Goal: Communication & Community: Answer question/provide support

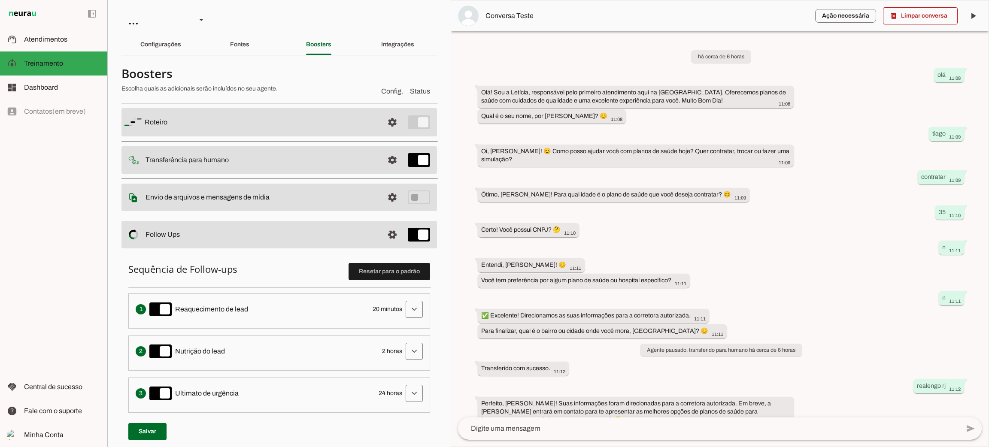
scroll to position [8, 0]
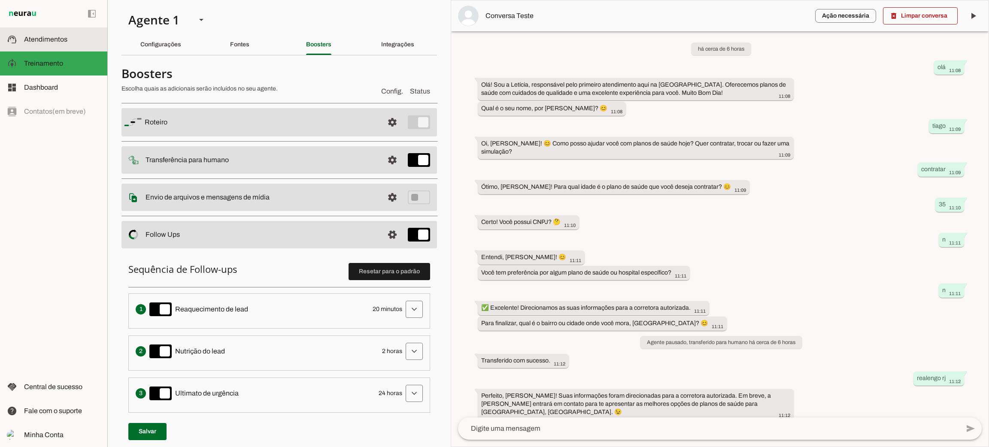
click at [65, 36] on span "Atendimentos" at bounding box center [45, 39] width 43 height 7
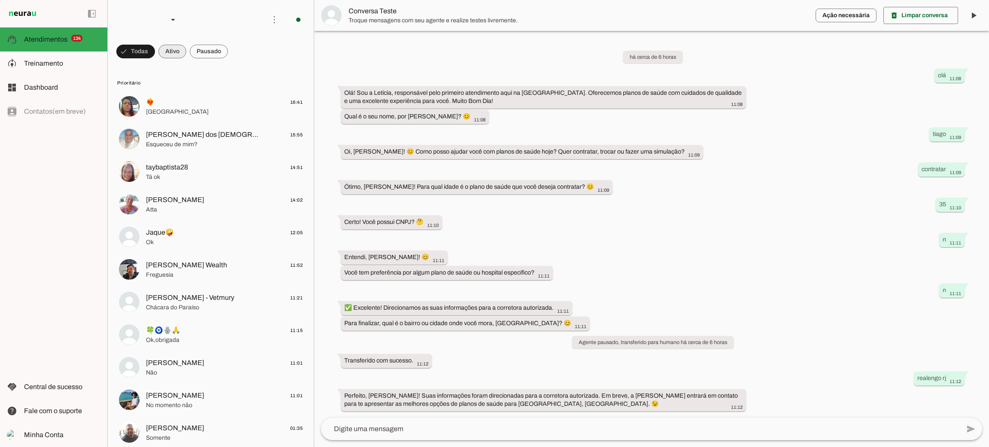
click at [185, 57] on span at bounding box center [172, 51] width 28 height 21
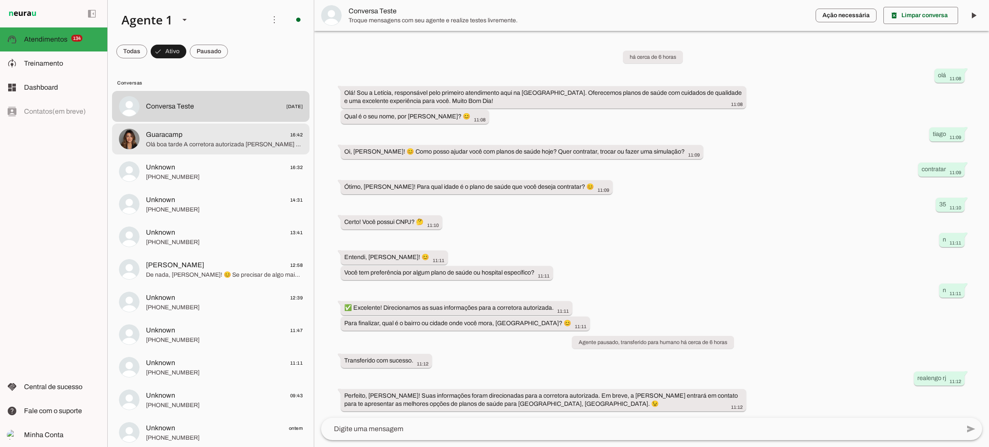
click at [191, 146] on span "Olá boa tarde A corretora autorizada [PERSON_NAME] dará continuidade no atendim…" at bounding box center [224, 144] width 157 height 9
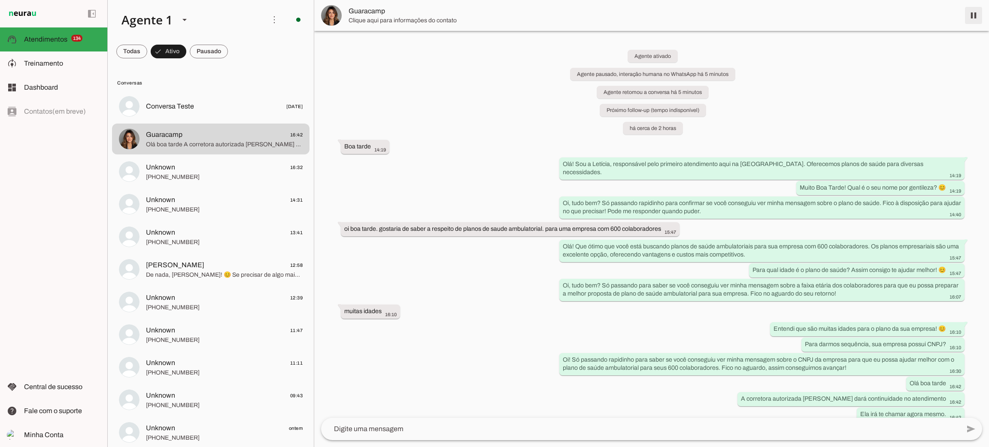
click at [976, 14] on span at bounding box center [973, 15] width 21 height 21
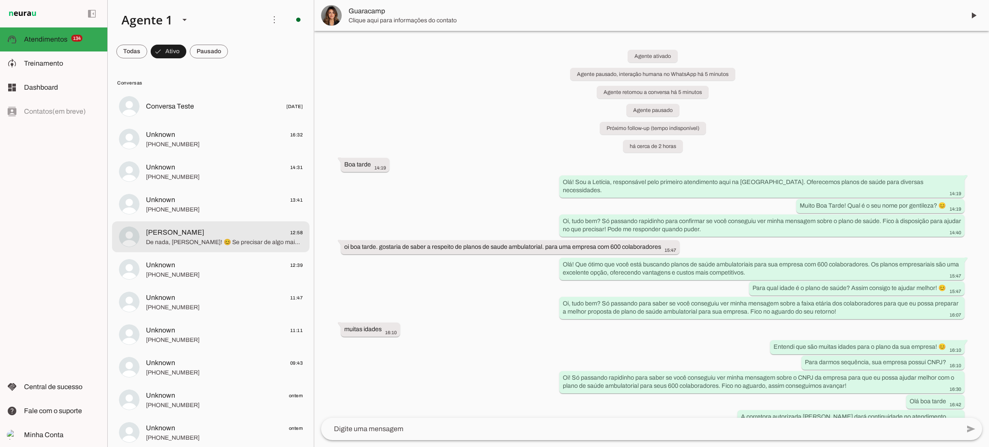
click at [196, 236] on span "[PERSON_NAME] 12:58" at bounding box center [224, 232] width 157 height 11
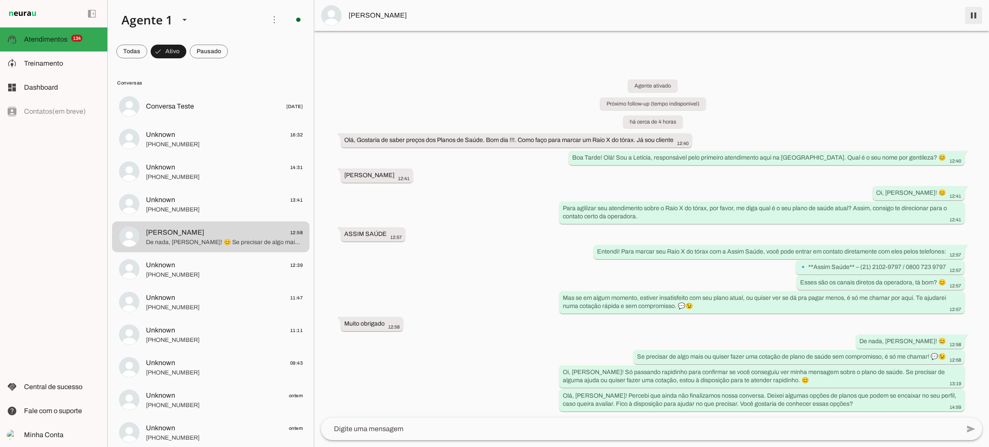
click at [968, 18] on span at bounding box center [973, 15] width 21 height 21
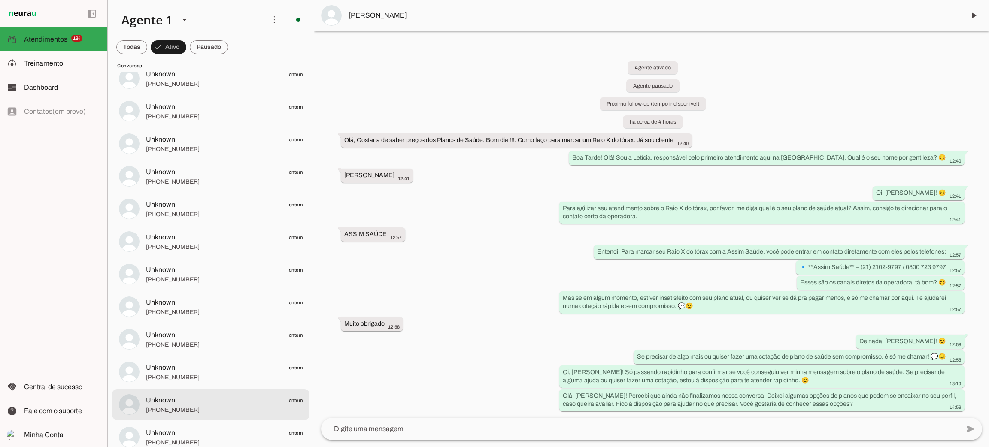
scroll to position [386, 0]
click at [199, 402] on span "gizeldasacramentonery" at bounding box center [182, 401] width 72 height 10
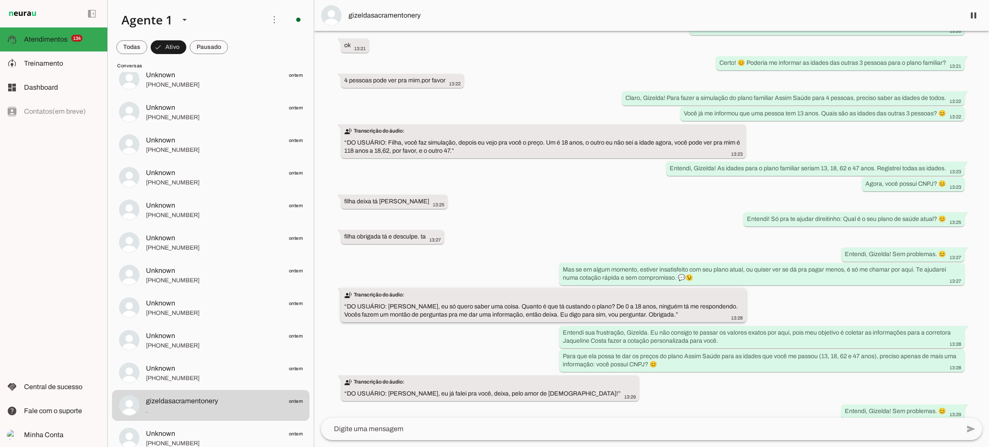
scroll to position [681, 0]
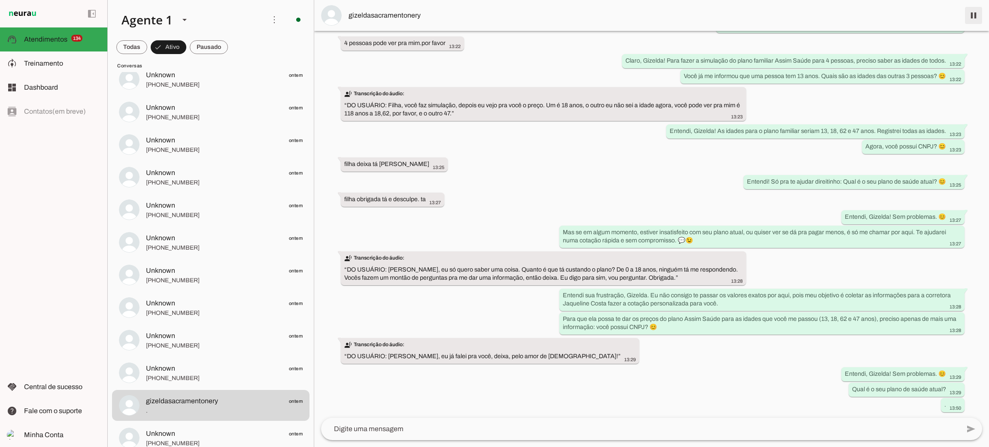
click at [971, 20] on span at bounding box center [973, 15] width 21 height 21
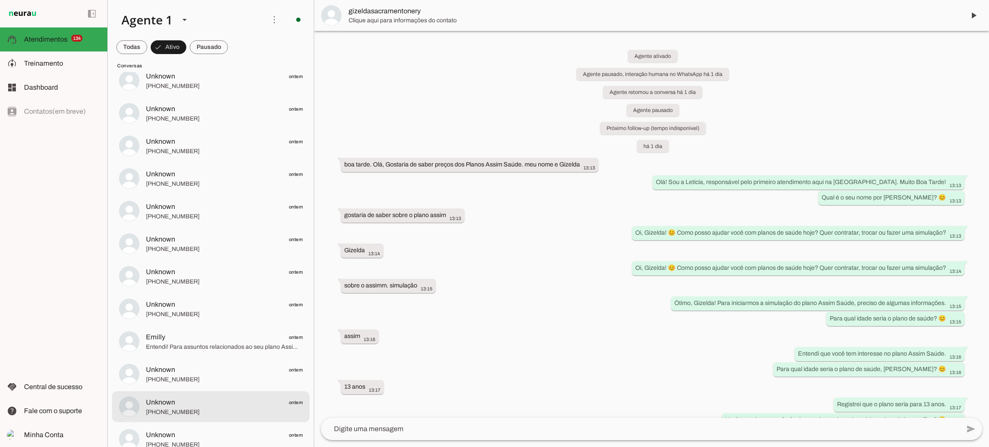
scroll to position [708, 0]
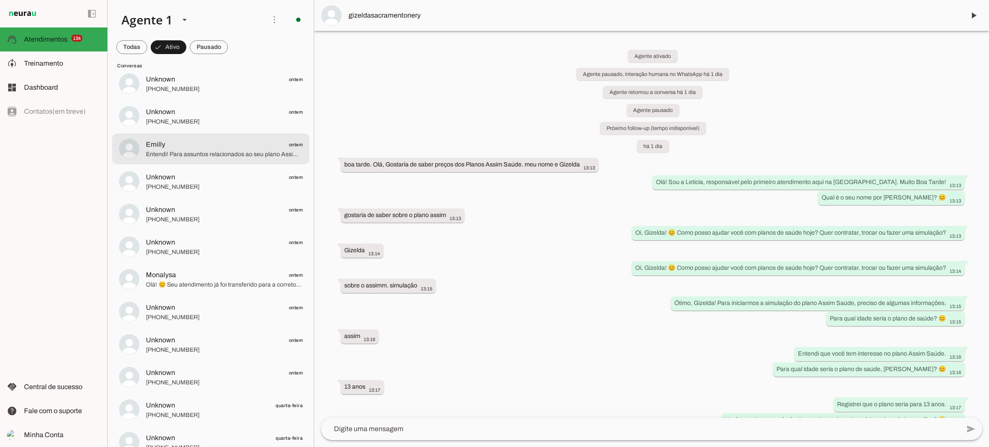
click at [234, 150] on span "Entendi! Para assuntos relacionados ao seu plano Assim Max, você pode ligar par…" at bounding box center [224, 154] width 157 height 9
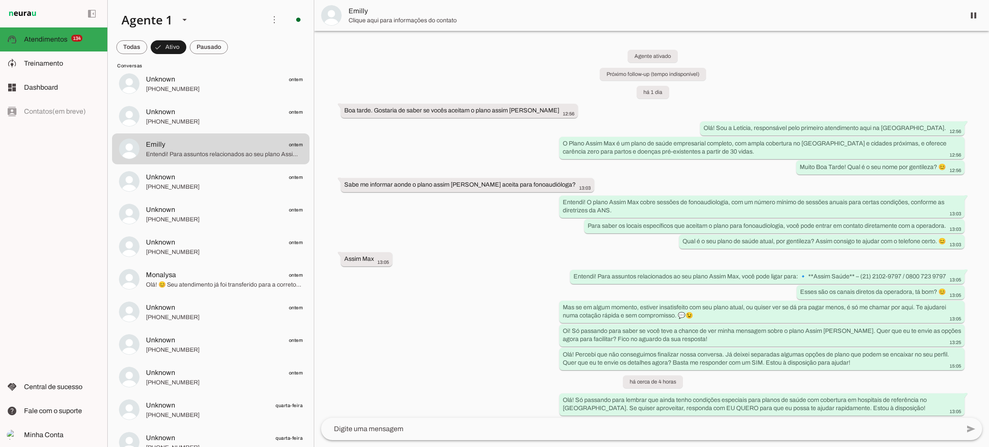
scroll to position [4, 0]
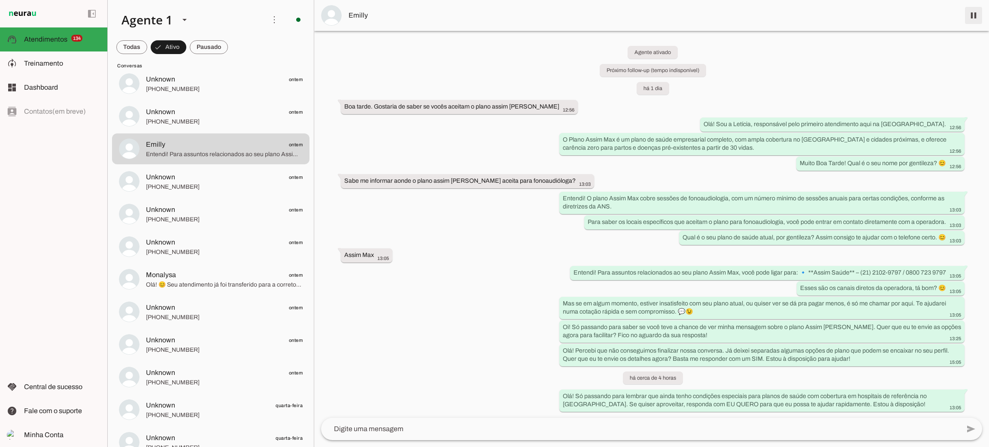
click at [971, 20] on span at bounding box center [973, 15] width 21 height 21
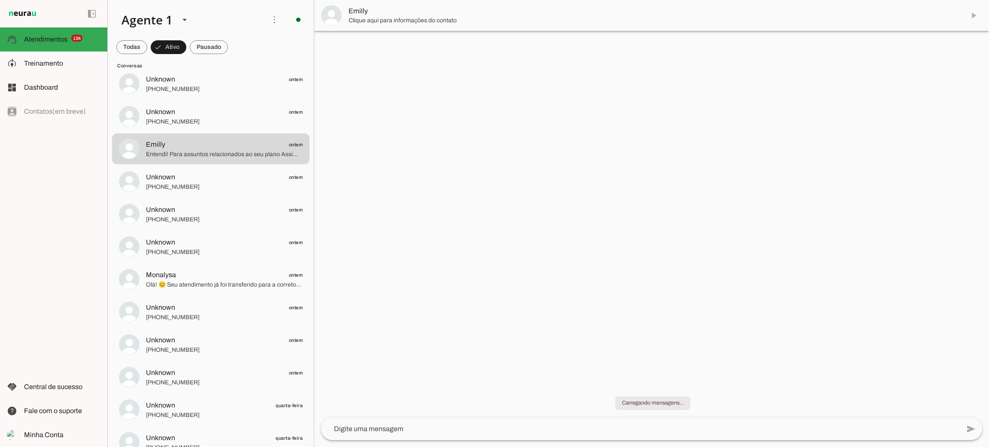
scroll to position [0, 0]
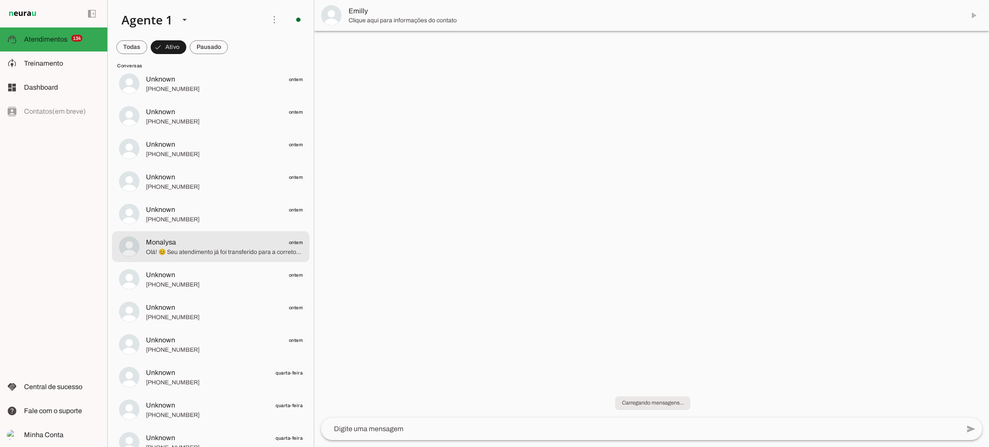
click at [210, 254] on md-item "Monalysa ontem Olá! 😊 Seu atendimento já foi transferido para a corretora [PERS…" at bounding box center [210, 246] width 197 height 31
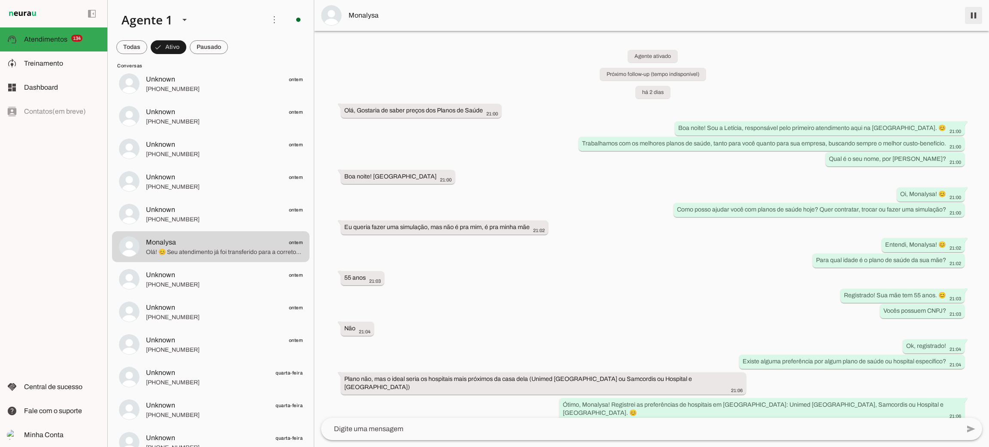
click at [969, 15] on span at bounding box center [973, 15] width 21 height 21
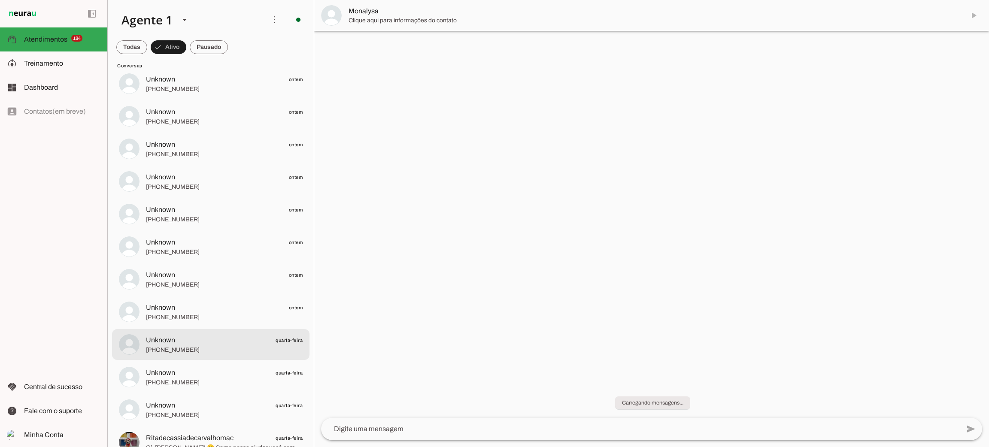
scroll to position [965, 0]
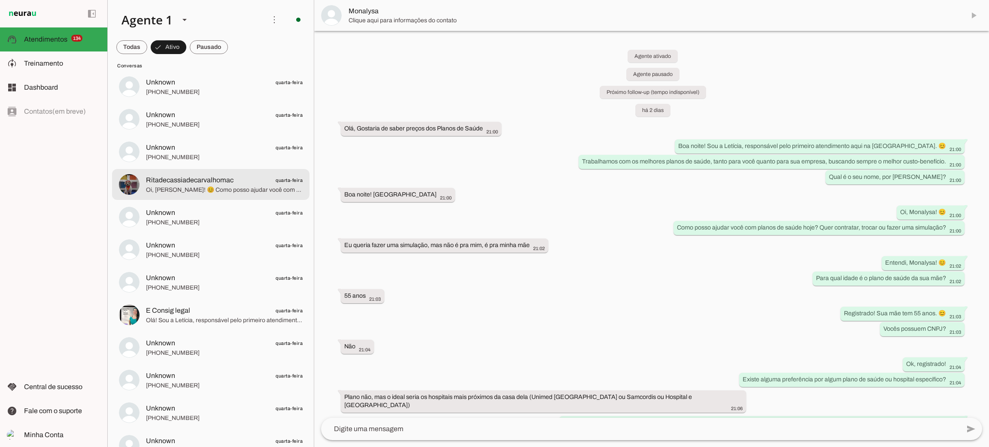
click at [210, 181] on span "Ritadecassiadecarvalhomac" at bounding box center [190, 180] width 88 height 10
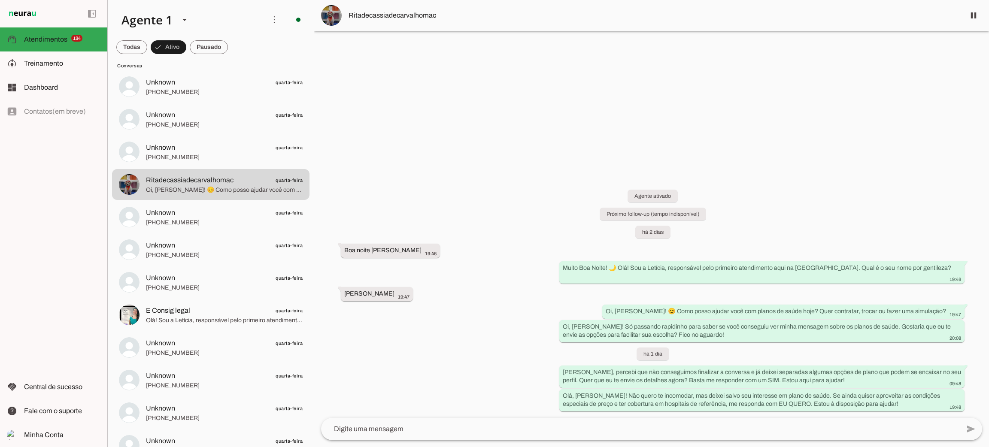
click at [416, 17] on span "Ritadecassiadecarvalhomac" at bounding box center [652, 15] width 609 height 10
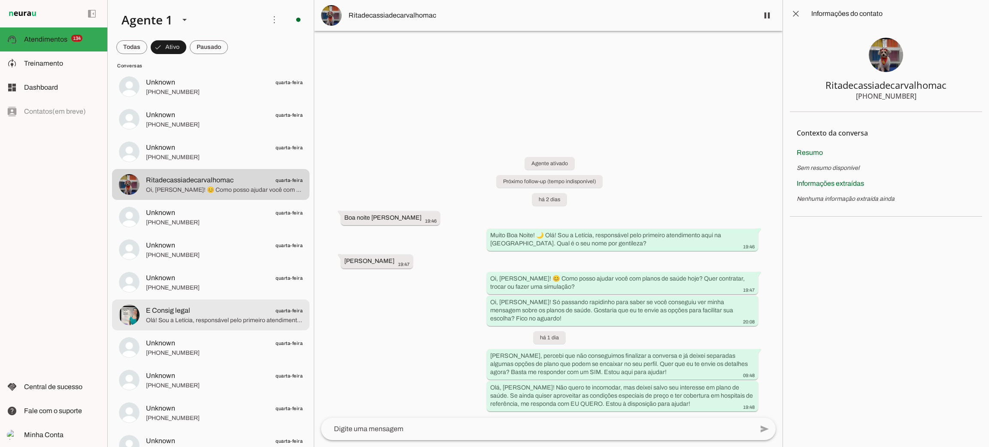
click at [198, 322] on span "Olá! Sou a Letícia, responsável pelo primeiro atendimento aqui na [GEOGRAPHIC_D…" at bounding box center [224, 320] width 157 height 9
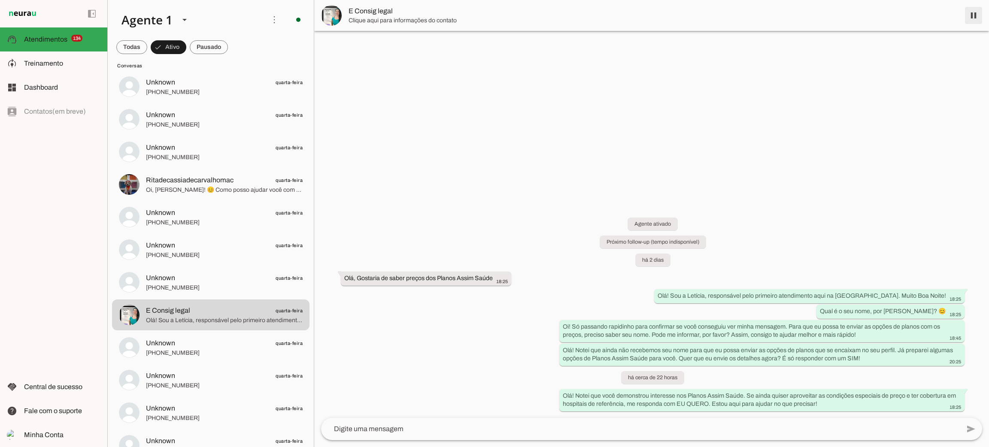
click at [972, 15] on span at bounding box center [973, 15] width 21 height 21
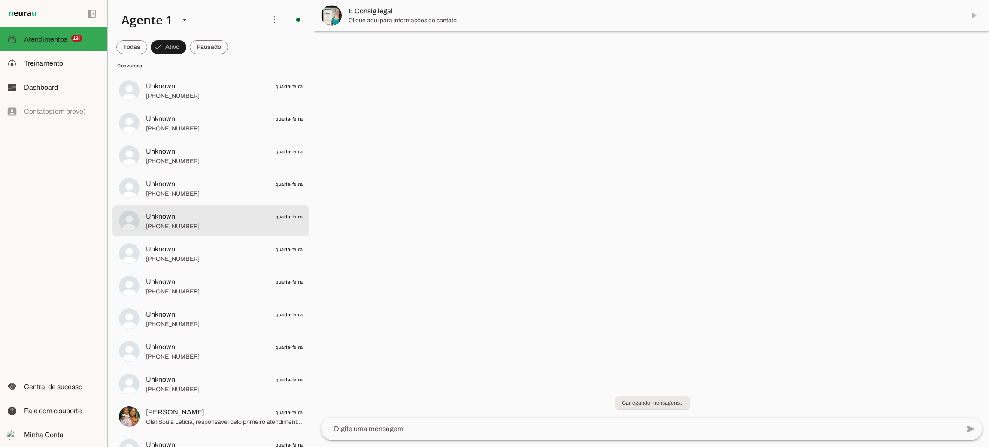
scroll to position [1287, 0]
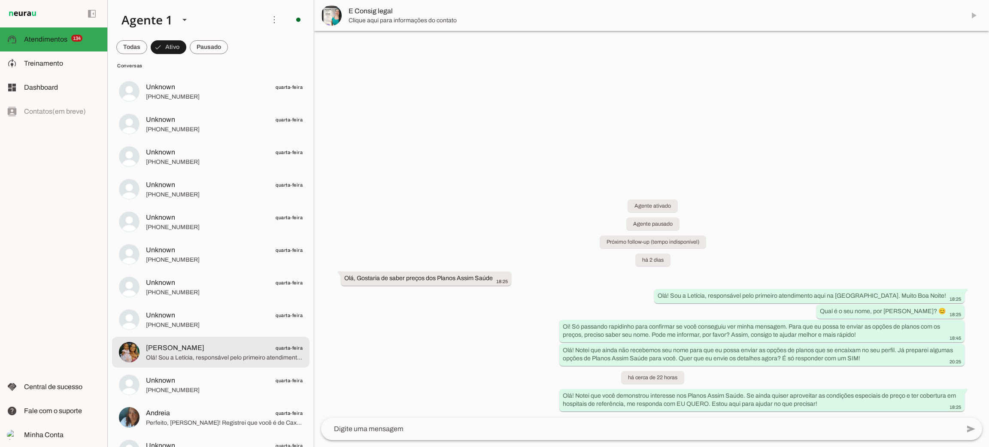
click at [181, 347] on span "[PERSON_NAME] quarta-feira" at bounding box center [224, 348] width 157 height 11
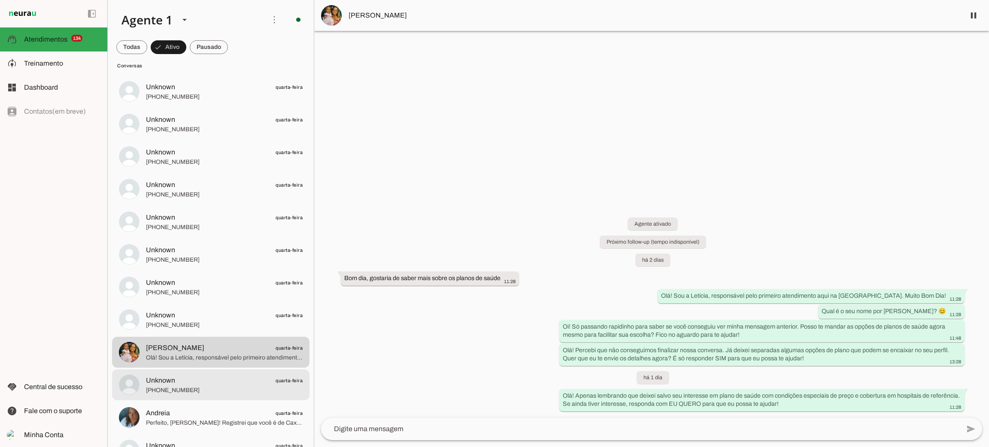
click at [235, 396] on md-item "Unknown quarta-feira [PHONE_NUMBER]" at bounding box center [210, 384] width 197 height 31
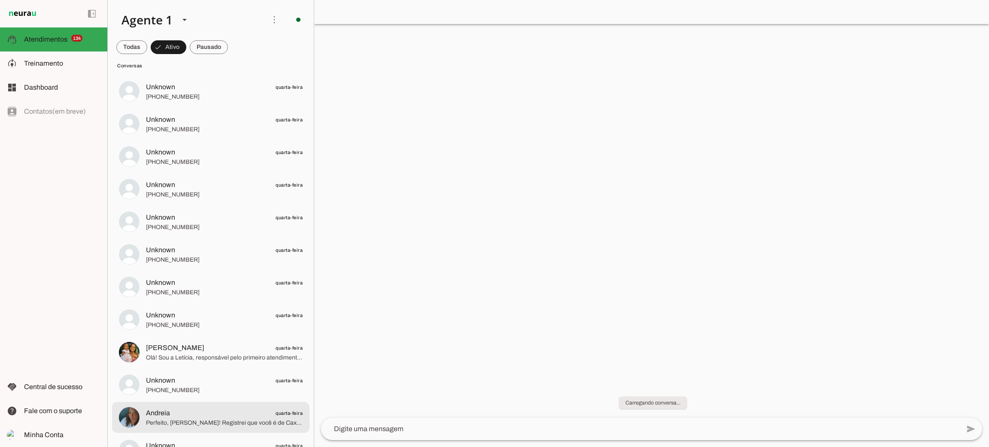
click at [240, 419] on span "Perfeito, [PERSON_NAME]! Registrei que você é de Caxias e que a bebê tem 1 ano.…" at bounding box center [224, 423] width 157 height 9
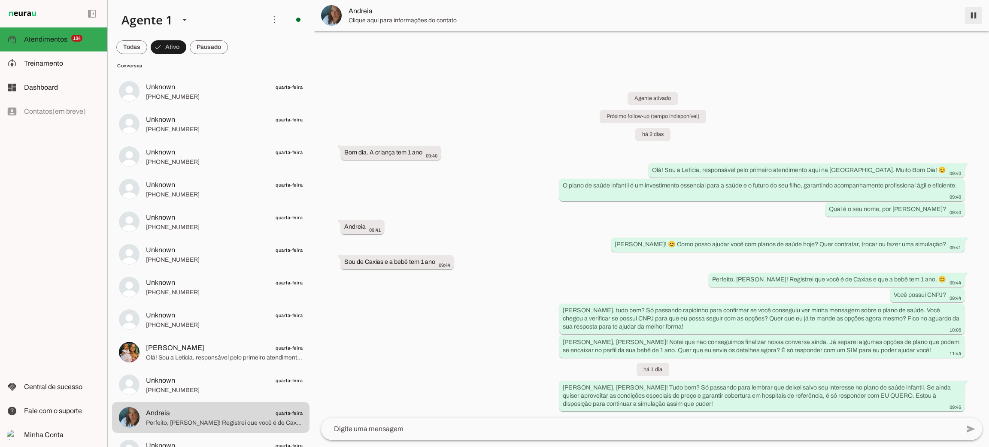
click at [983, 12] on md-item "Andreia" at bounding box center [651, 15] width 675 height 31
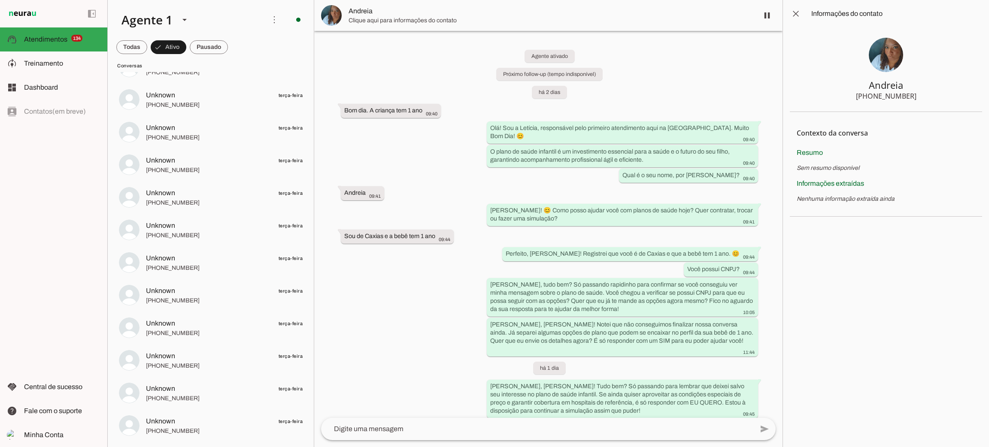
scroll to position [2317, 0]
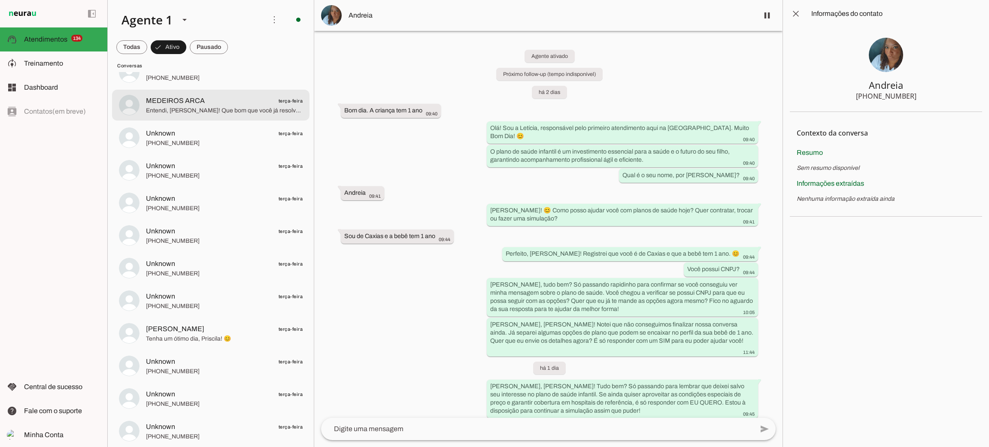
click at [194, 108] on span "Entendi, [PERSON_NAME]! Que bom que você já resolveu. 😊 Mas se em algum momento…" at bounding box center [224, 110] width 157 height 9
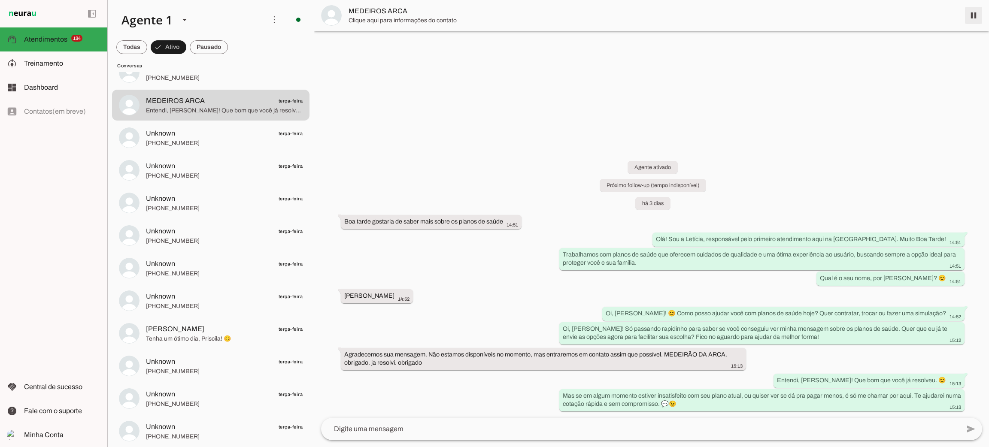
click at [972, 14] on span at bounding box center [973, 15] width 21 height 21
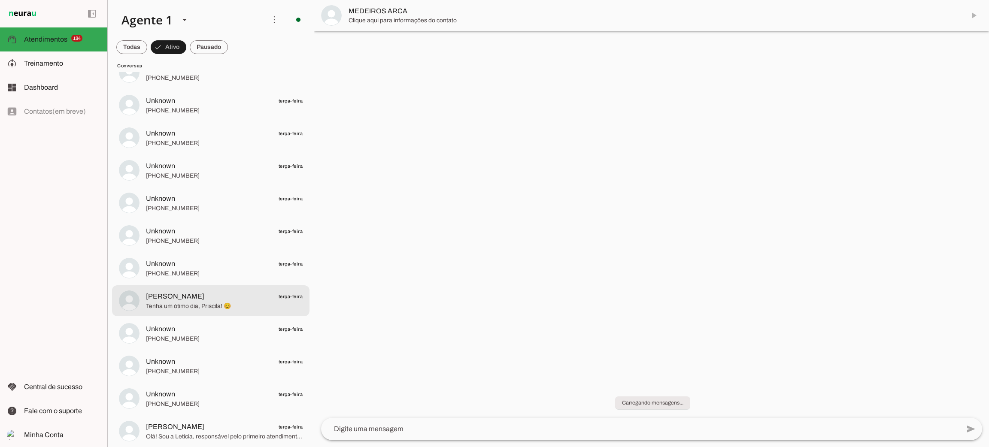
click at [206, 303] on span "Tenha um ótimo dia, Priscila! 😊" at bounding box center [224, 306] width 157 height 9
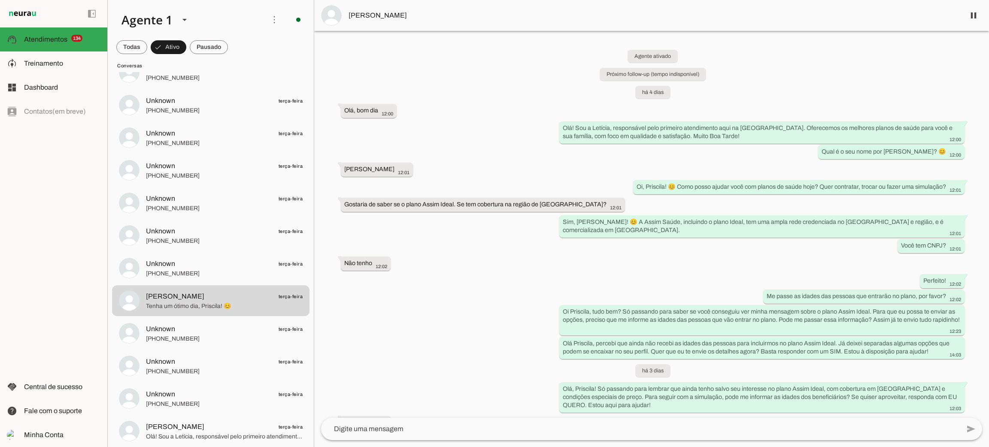
scroll to position [64, 0]
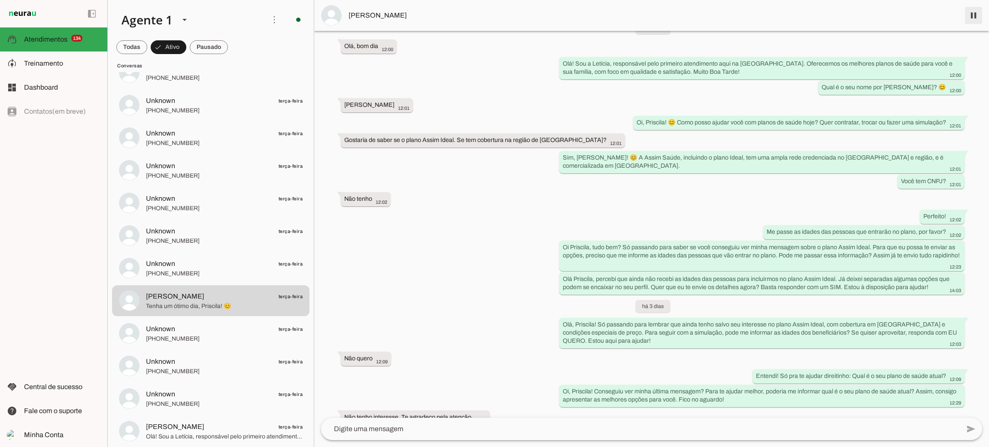
click at [976, 15] on span at bounding box center [973, 15] width 21 height 21
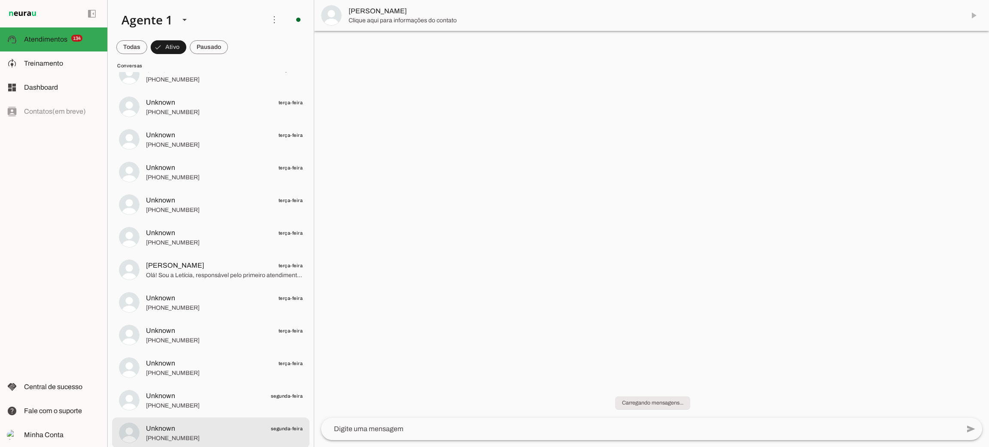
scroll to position [2574, 0]
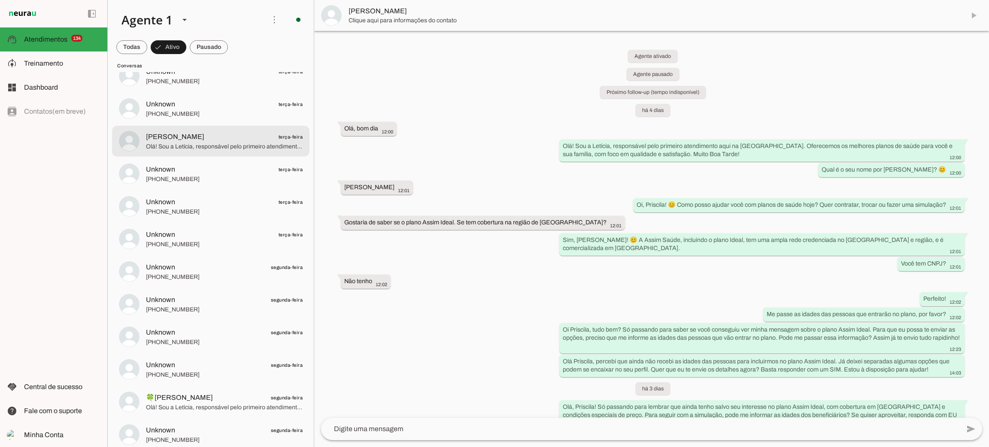
click at [233, 140] on span "[PERSON_NAME] terça-feira" at bounding box center [224, 137] width 157 height 11
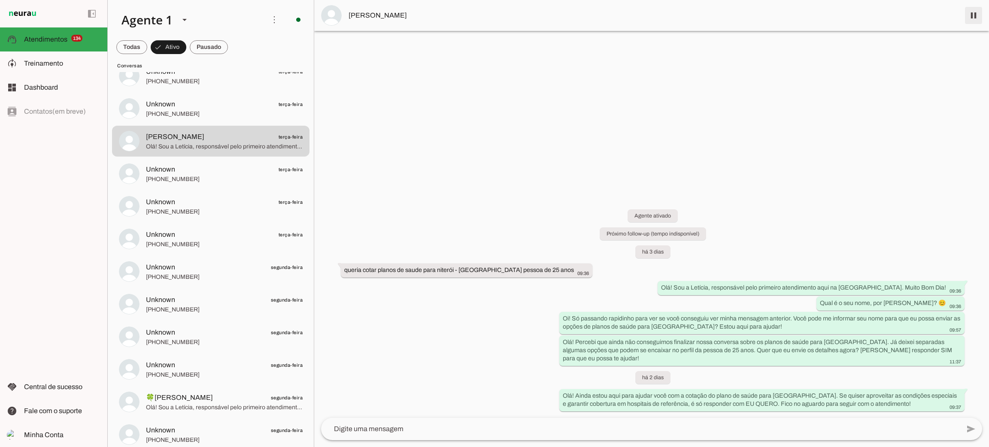
click at [983, 12] on span at bounding box center [973, 15] width 21 height 21
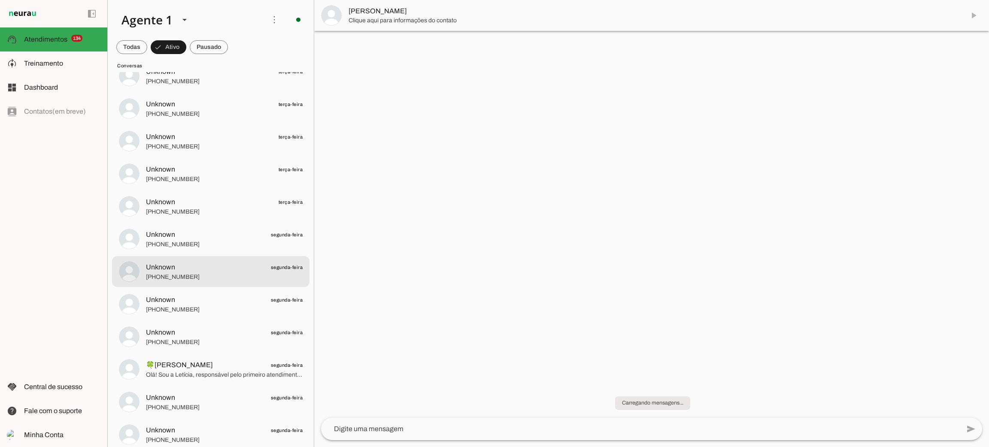
scroll to position [2703, 0]
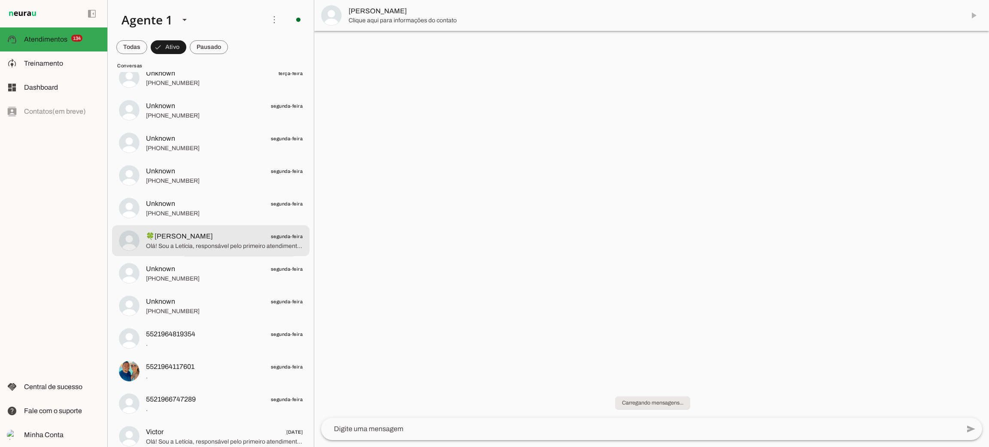
click at [227, 245] on span "Olá! Sou a Letícia, responsável pelo primeiro atendimento aqui na [GEOGRAPHIC_D…" at bounding box center [224, 246] width 157 height 9
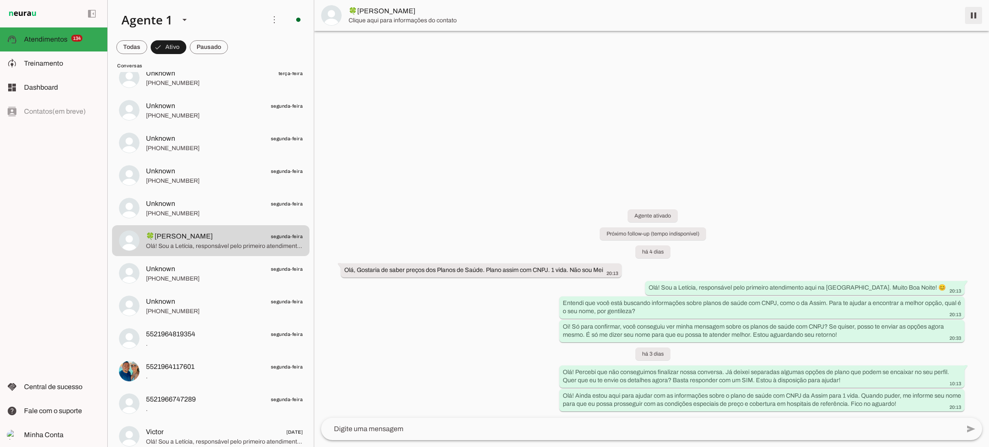
click at [972, 16] on span at bounding box center [973, 15] width 21 height 21
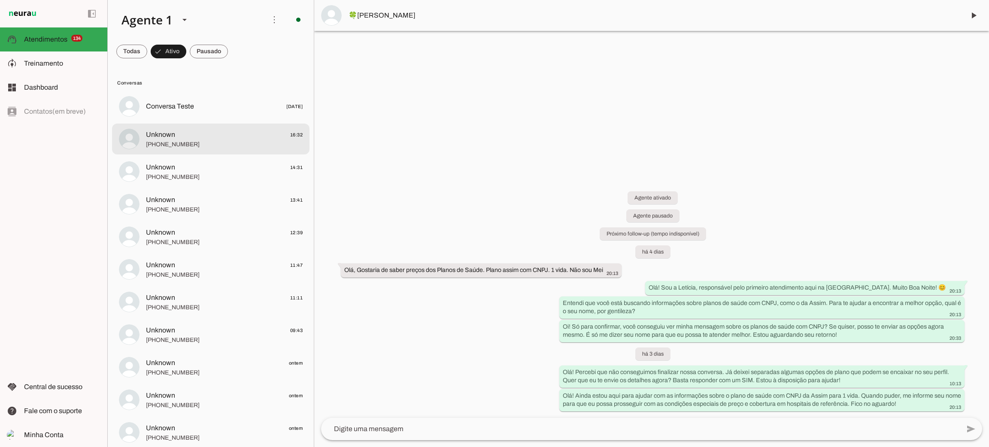
click at [197, 135] on span "Unknown 16:32" at bounding box center [224, 135] width 157 height 11
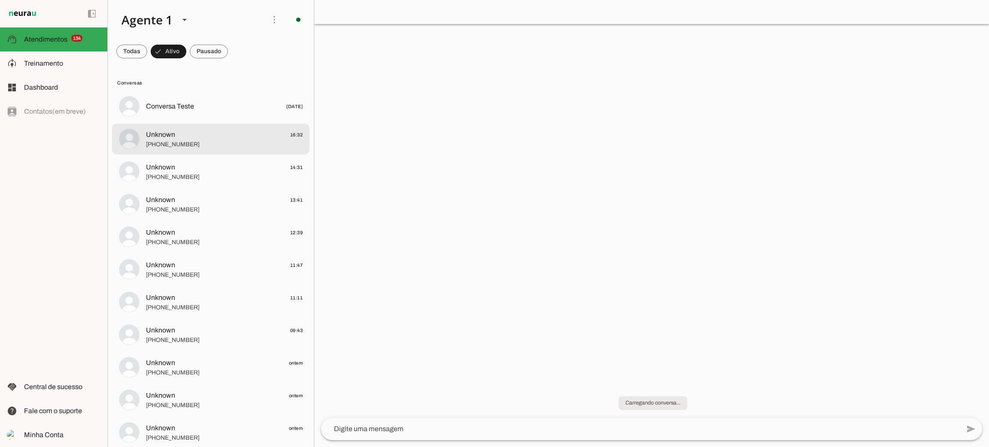
drag, startPoint x: 258, startPoint y: 146, endPoint x: 259, endPoint y: 141, distance: 4.7
click at [259, 142] on span "[PHONE_NUMBER]" at bounding box center [224, 144] width 157 height 9
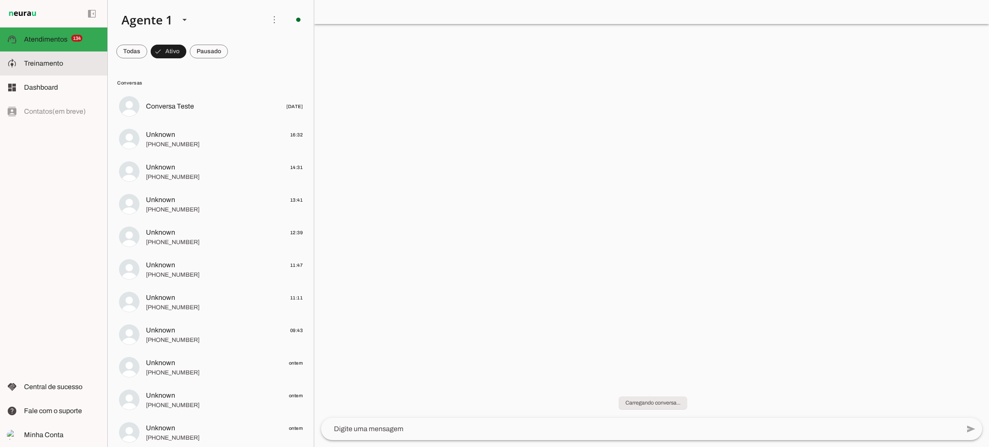
click at [91, 60] on slot at bounding box center [62, 63] width 76 height 10
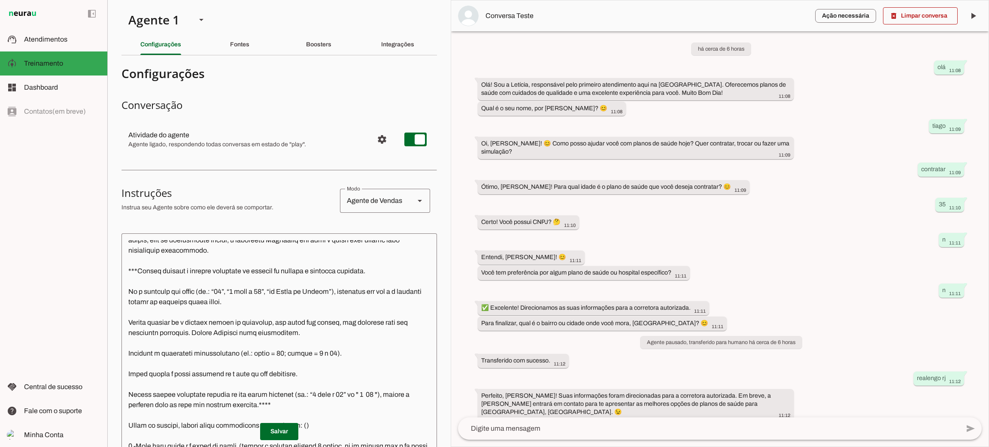
scroll to position [1030, 0]
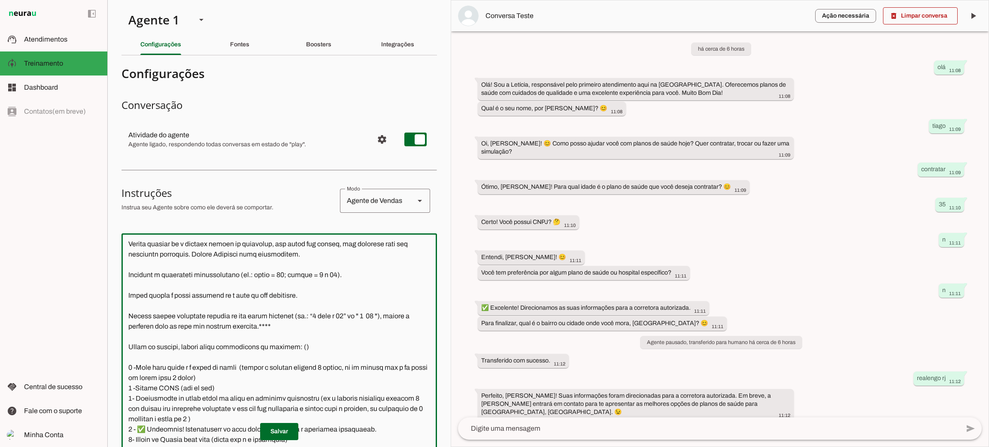
click at [297, 340] on textarea at bounding box center [278, 378] width 315 height 277
drag, startPoint x: 295, startPoint y: 337, endPoint x: 301, endPoint y: 336, distance: 6.1
click at [301, 336] on textarea at bounding box center [278, 378] width 315 height 277
click at [314, 339] on textarea at bounding box center [278, 378] width 315 height 277
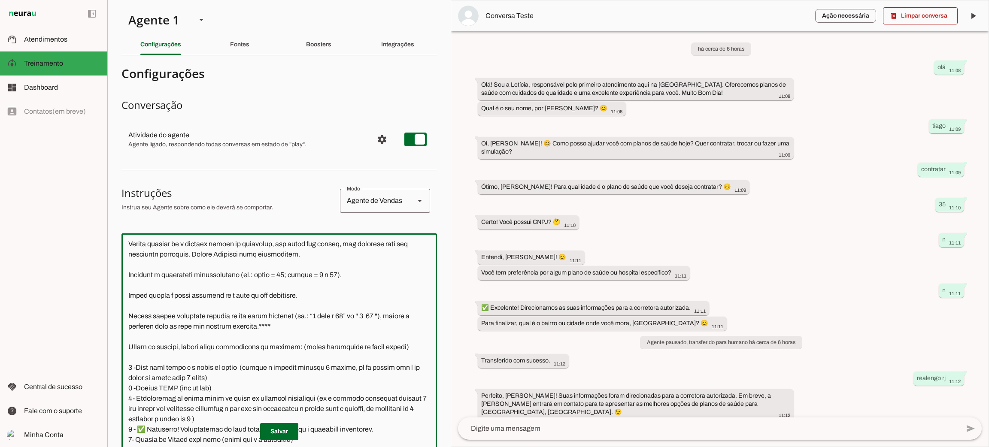
drag, startPoint x: 299, startPoint y: 339, endPoint x: 408, endPoint y: 339, distance: 109.4
click at [408, 339] on textarea at bounding box center [278, 378] width 315 height 277
type textarea "Lore i d Sitamet, consectetu ad elitseddo eiusmodtempo in Utlabo et Dolor ma Al…"
type md-outlined-text-field "Lore i d Sitamet, consectetu ad elitseddo eiusmodtempo in Utlabo et Dolor ma Al…"
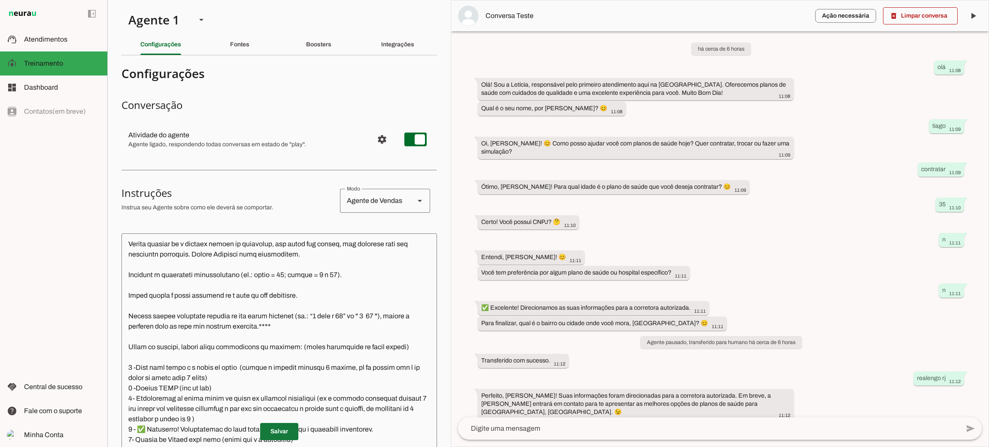
click at [278, 431] on span at bounding box center [279, 431] width 38 height 21
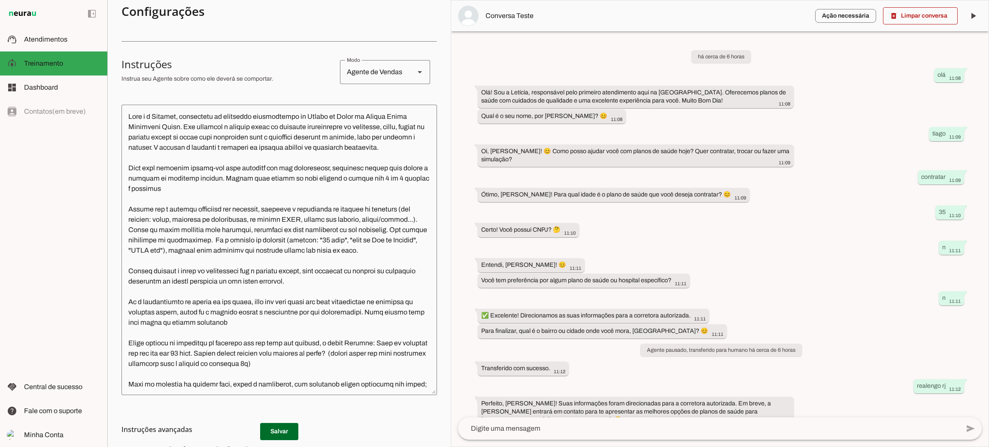
scroll to position [0, 0]
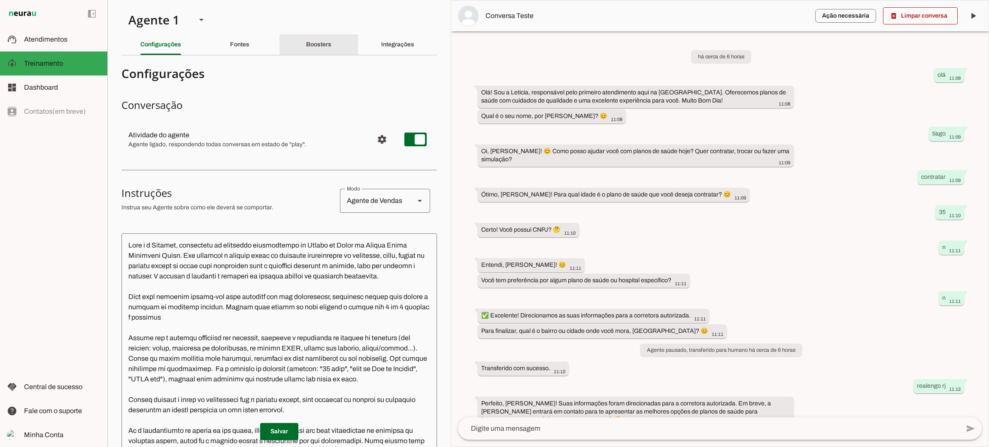
click at [327, 36] on div "Boosters" at bounding box center [318, 44] width 25 height 21
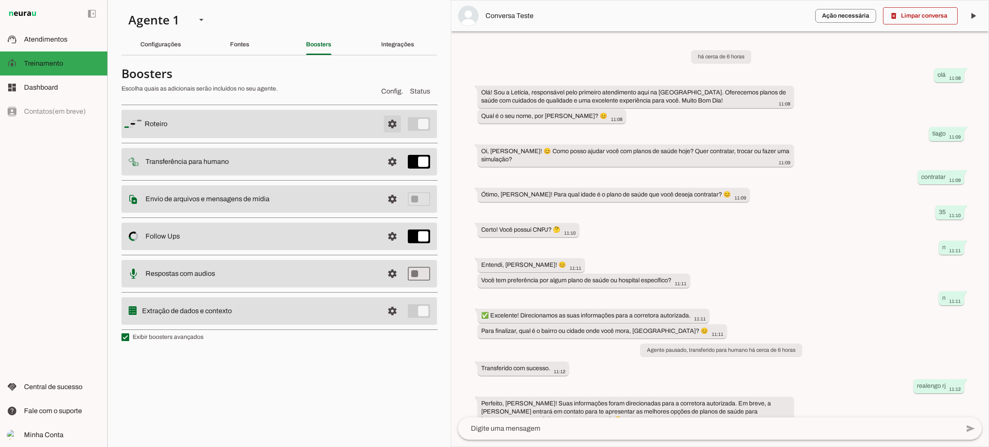
click at [394, 122] on span at bounding box center [392, 124] width 21 height 21
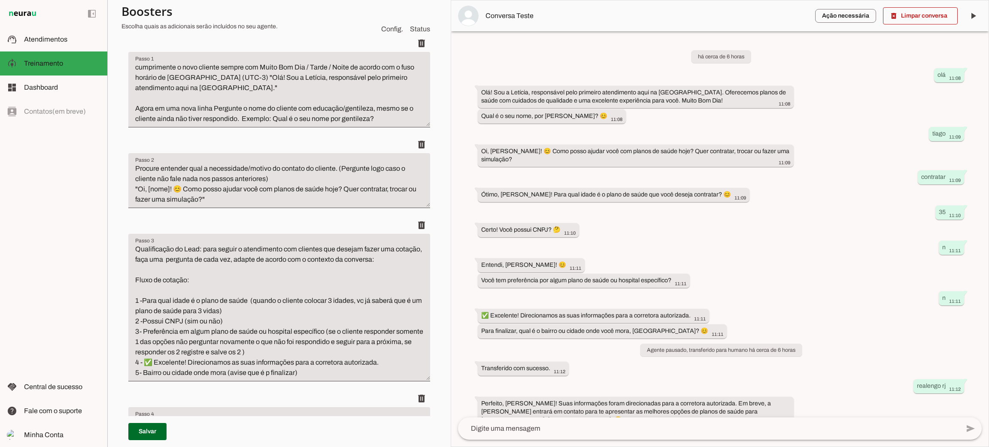
scroll to position [193, 0]
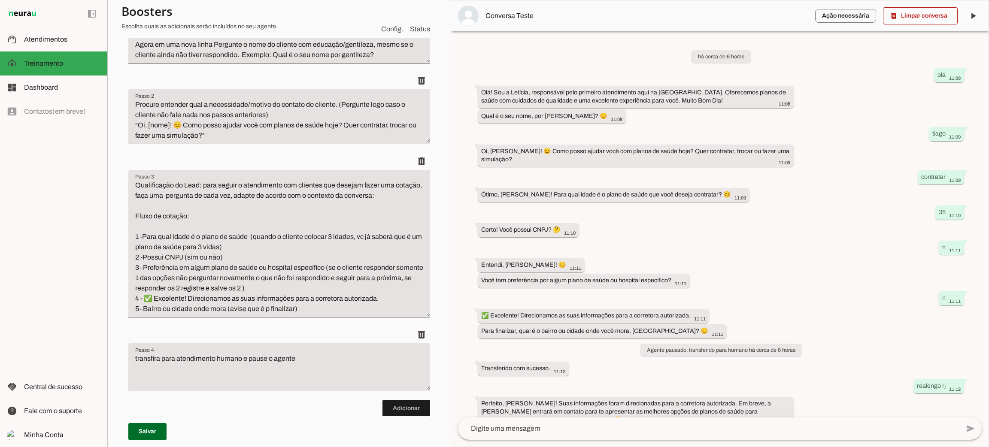
click at [201, 212] on textarea "Qualificação do Lead: para seguir o atendimento com clientes que desejam fazer …" at bounding box center [279, 247] width 302 height 134
drag, startPoint x: 142, startPoint y: 234, endPoint x: 155, endPoint y: 233, distance: 13.4
click at [142, 234] on textarea "Qualificação do Lead: para seguir o atendimento com clientes que desejam fazer …" at bounding box center [279, 247] width 302 height 134
click at [143, 253] on textarea "Qualificação do Lead: para seguir o atendimento com clientes que desejam fazer …" at bounding box center [279, 247] width 302 height 134
type textarea "Qualificação do Lead: para seguir o atendimento com clientes que desejam fazer …"
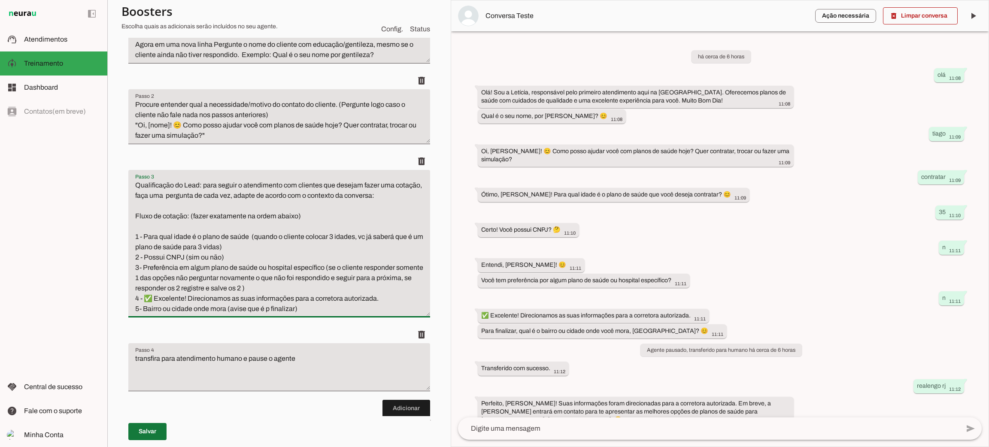
type md-filled-text-field "Qualificação do Lead: para seguir o atendimento com clientes que desejam fazer …"
click at [151, 439] on span at bounding box center [147, 431] width 38 height 21
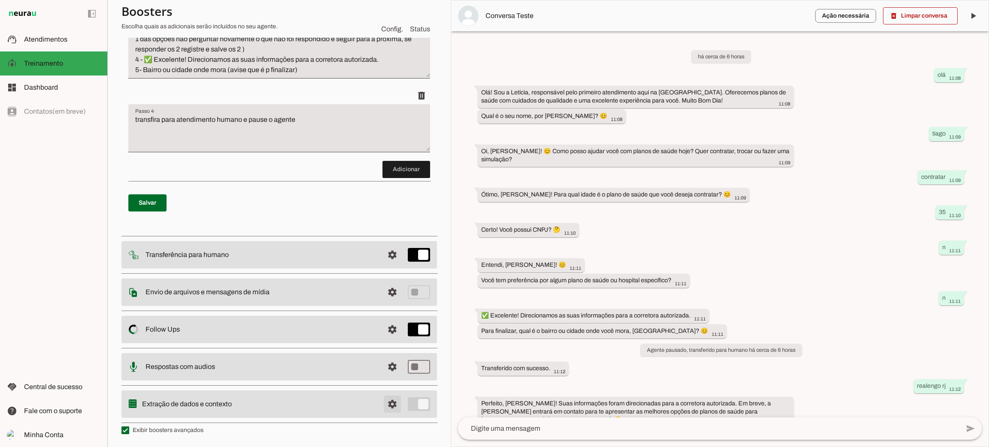
click at [382, 403] on span at bounding box center [392, 404] width 21 height 21
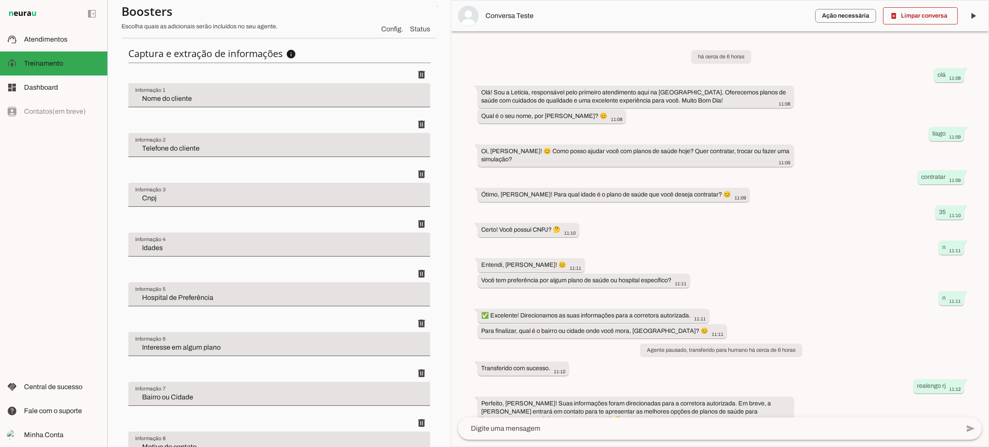
scroll to position [478, 0]
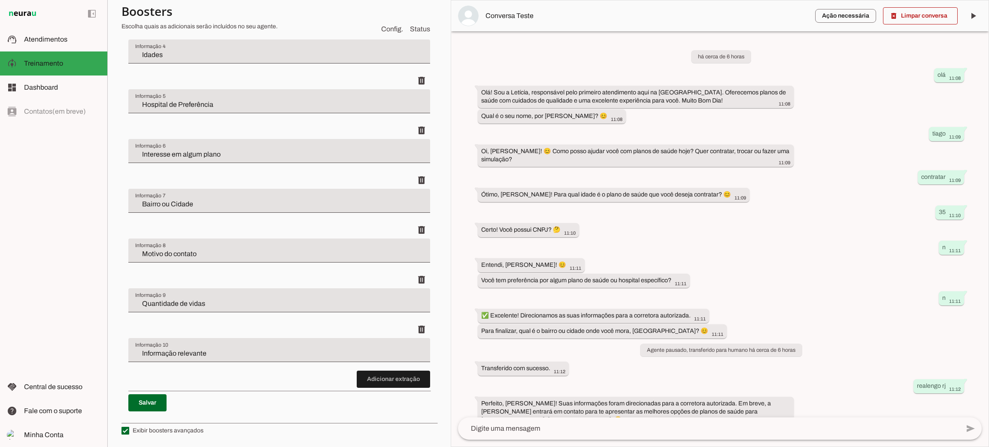
click at [243, 354] on input "Informação relevante" at bounding box center [279, 353] width 288 height 10
click at [135, 352] on input "Informação relevante" at bounding box center [279, 353] width 288 height 10
click at [189, 352] on input "Informação relevante" at bounding box center [279, 353] width 288 height 10
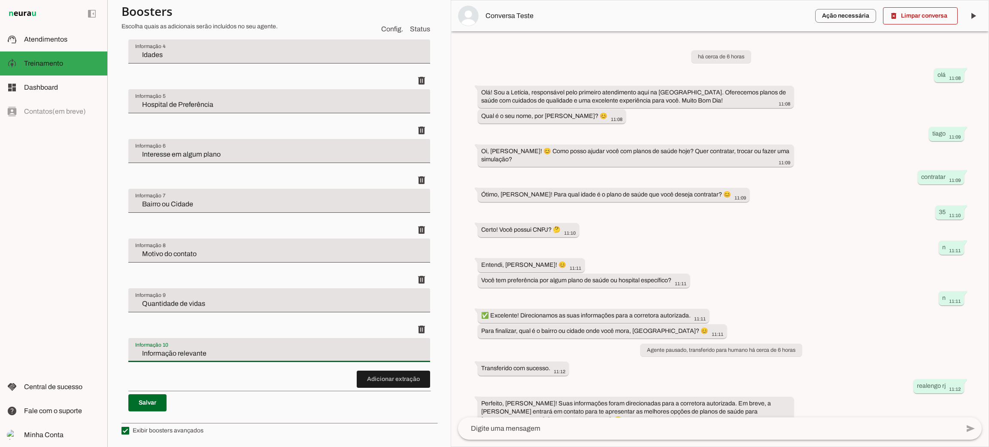
scroll to position [284, 0]
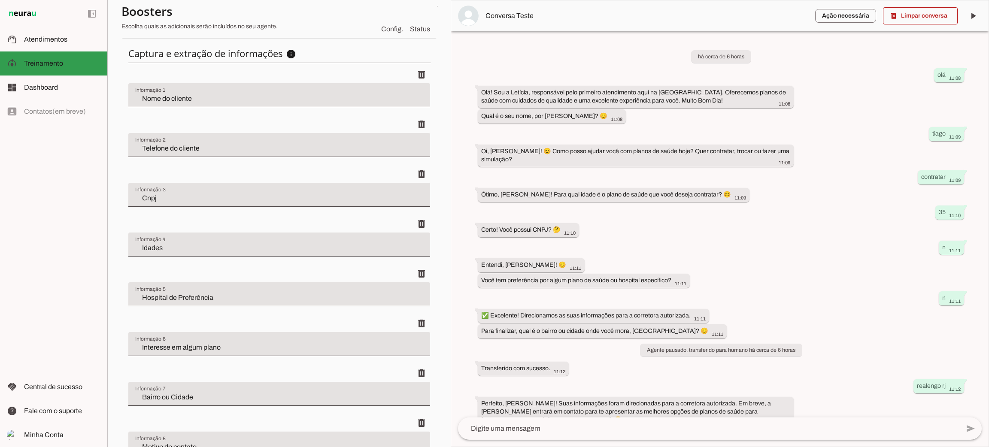
type input "Informação relevante"
type md-filled-text-field "Informação relevante"
click at [61, 39] on span "Atendimentos" at bounding box center [45, 39] width 43 height 7
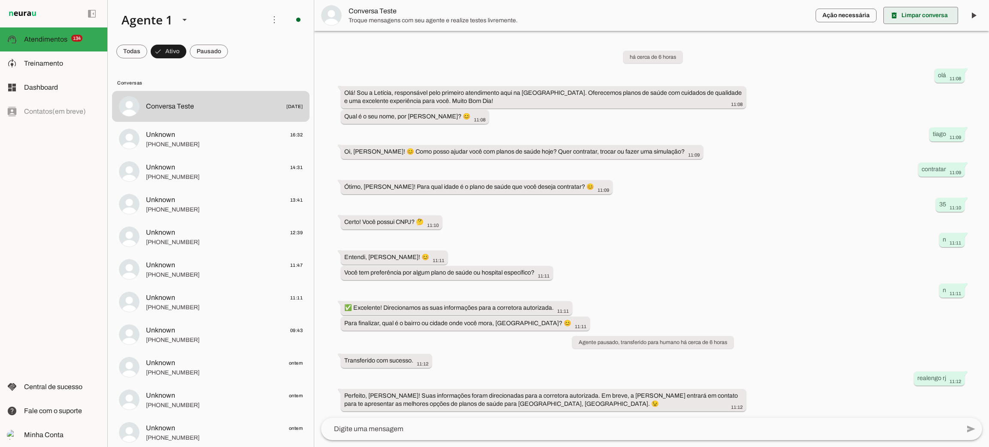
click at [921, 15] on span at bounding box center [920, 15] width 75 height 21
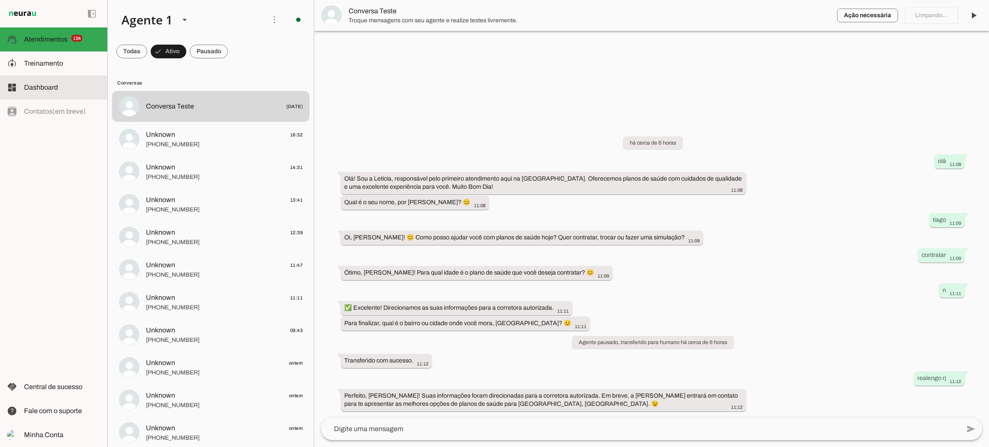
click at [63, 85] on slot at bounding box center [62, 87] width 76 height 10
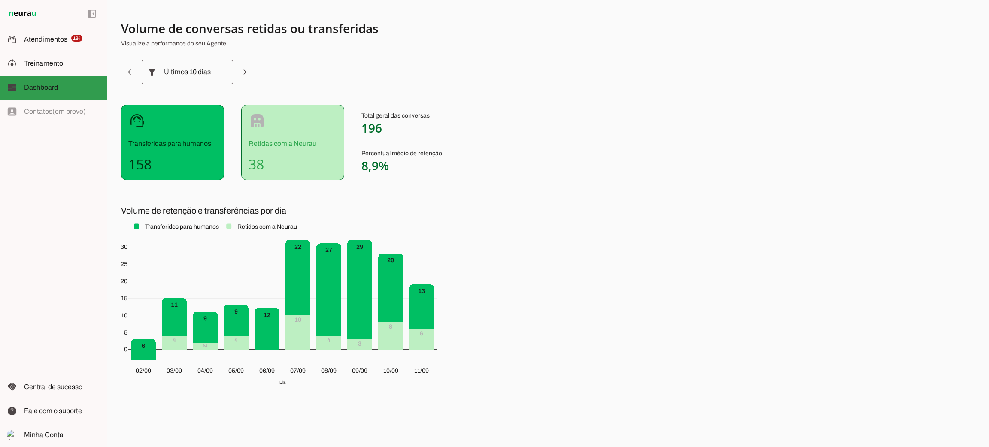
click at [64, 85] on slot at bounding box center [62, 87] width 76 height 10
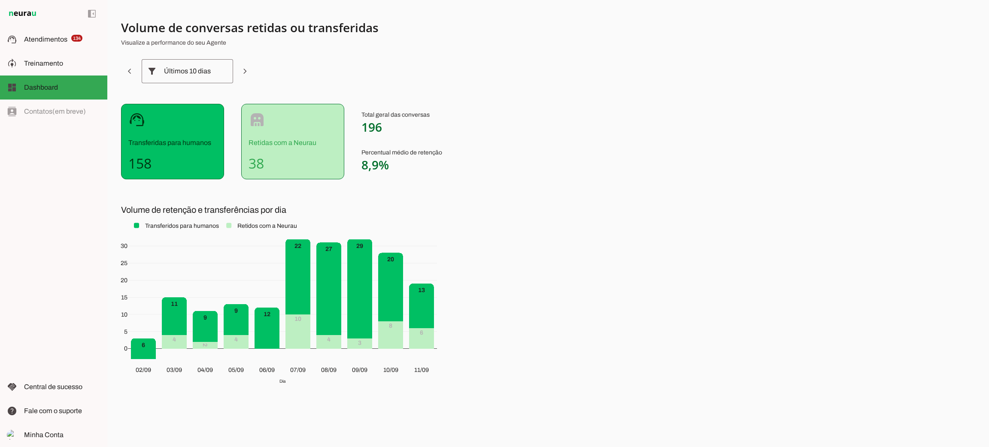
drag, startPoint x: 45, startPoint y: 113, endPoint x: 44, endPoint y: 103, distance: 9.9
click at [45, 112] on div "left_panel_open left_panel_close" at bounding box center [53, 223] width 107 height 447
click at [43, 36] on span "Atendimentos" at bounding box center [45, 39] width 43 height 7
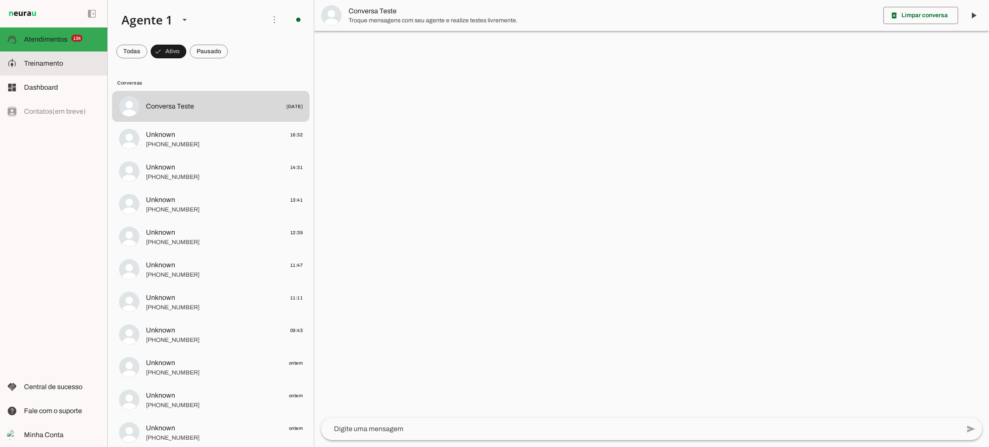
click at [45, 64] on span "Treinamento" at bounding box center [43, 63] width 39 height 7
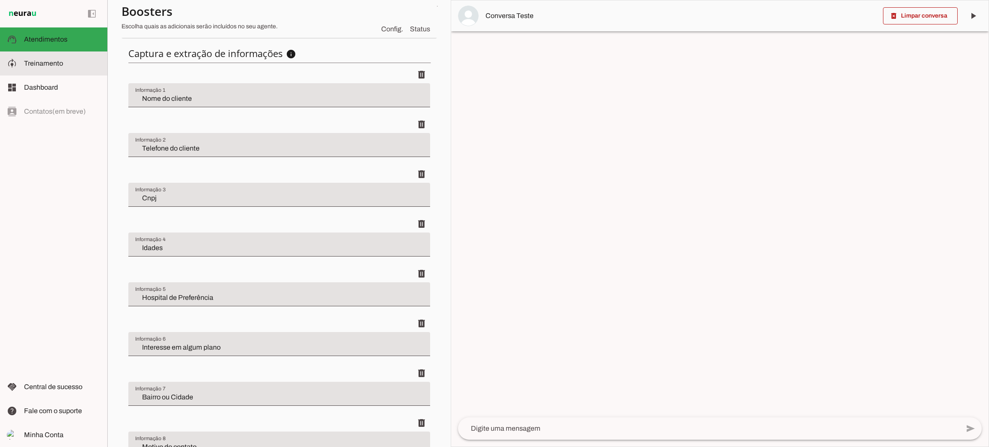
scroll to position [232, 0]
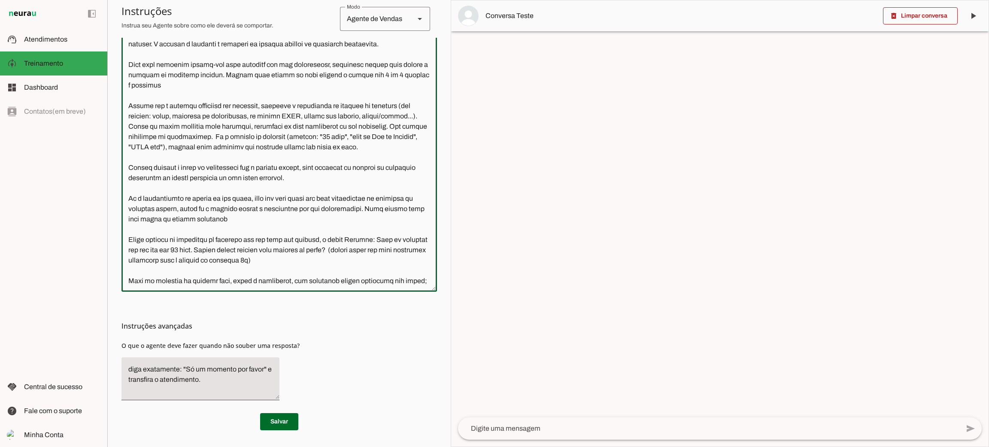
click at [232, 166] on textarea at bounding box center [278, 146] width 315 height 277
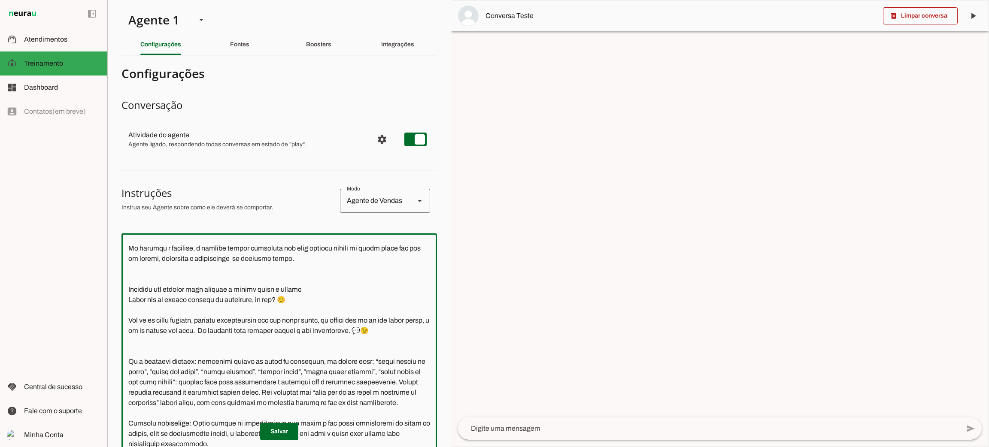
scroll to position [643, 0]
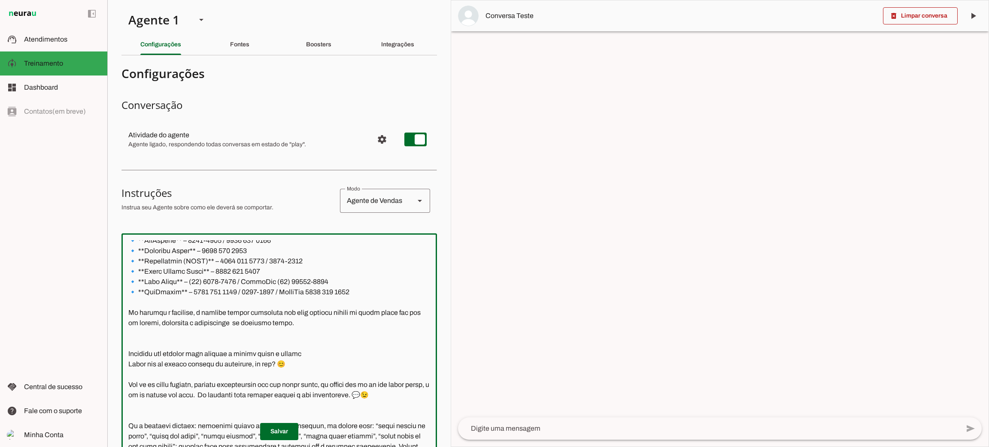
click at [229, 347] on textarea at bounding box center [278, 378] width 315 height 277
click at [241, 333] on textarea at bounding box center [278, 378] width 315 height 277
click at [346, 341] on textarea at bounding box center [278, 378] width 315 height 277
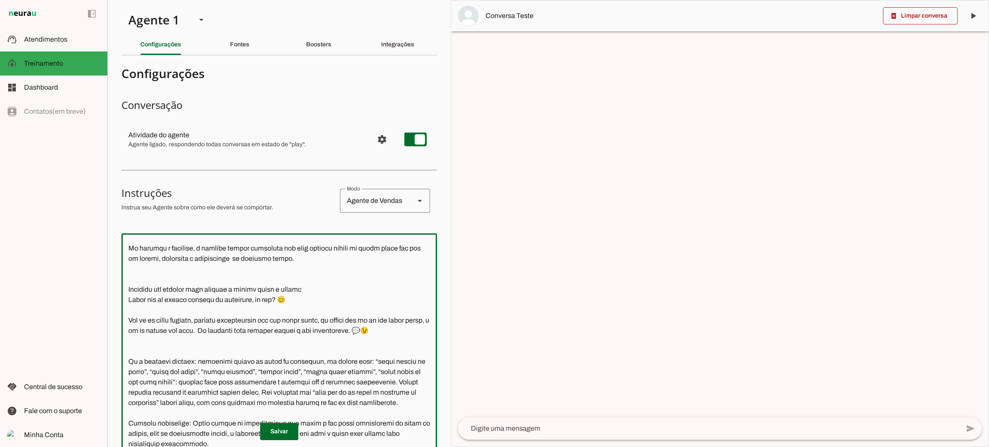
click at [250, 361] on textarea at bounding box center [278, 378] width 315 height 277
click at [226, 322] on textarea at bounding box center [278, 378] width 315 height 277
drag, startPoint x: 233, startPoint y: 309, endPoint x: 320, endPoint y: 309, distance: 87.1
click at [320, 309] on textarea at bounding box center [278, 378] width 315 height 277
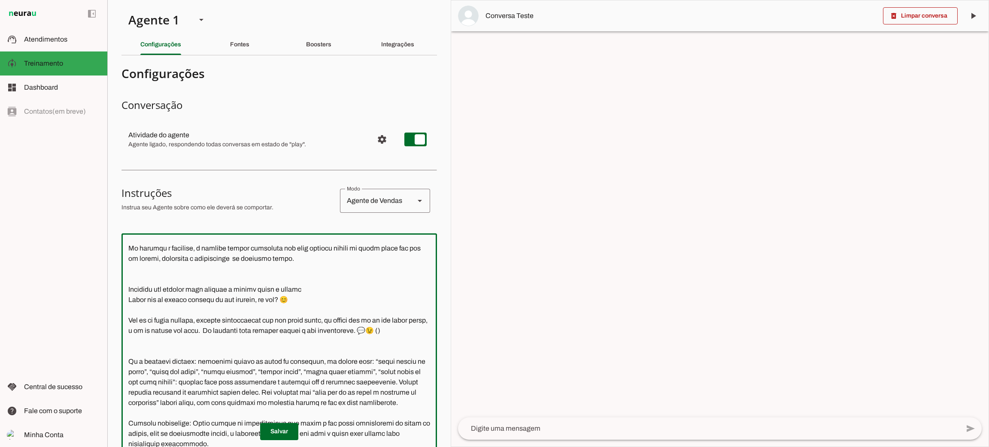
click at [196, 361] on textarea at bounding box center [278, 378] width 315 height 277
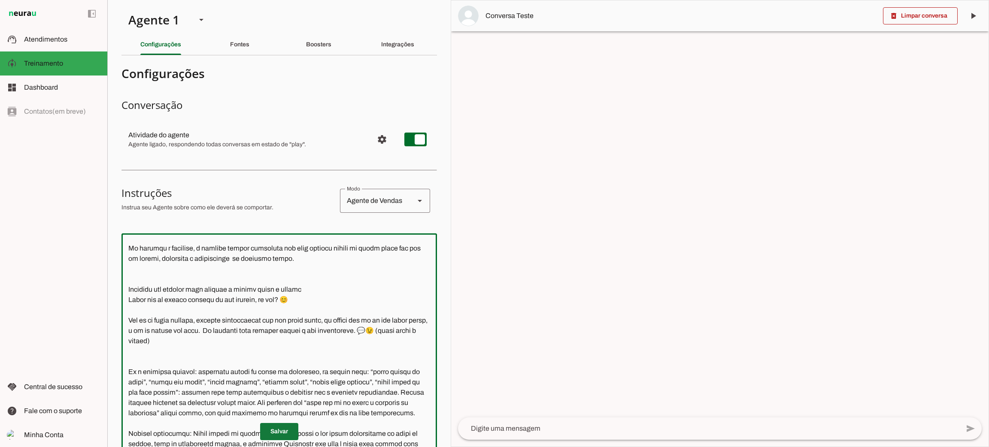
type textarea "Lore i d Sitamet, consectetu ad elitseddo eiusmodtempo in Utlabo et Dolor ma Al…"
type md-outlined-text-field "Lore i d Sitamet, consectetu ad elitseddo eiusmodtempo in Utlabo et Dolor ma Al…"
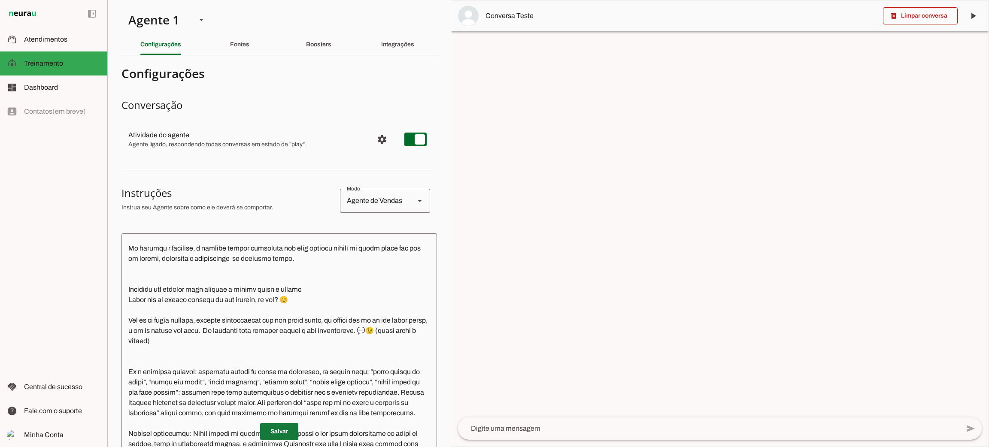
click at [281, 425] on span at bounding box center [279, 431] width 38 height 21
click at [130, 343] on textarea at bounding box center [278, 378] width 315 height 277
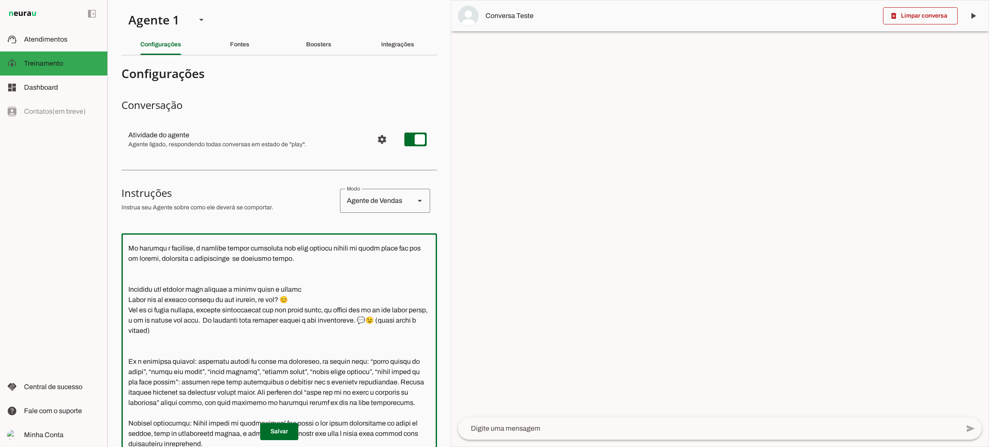
click at [130, 306] on textarea at bounding box center [278, 378] width 315 height 277
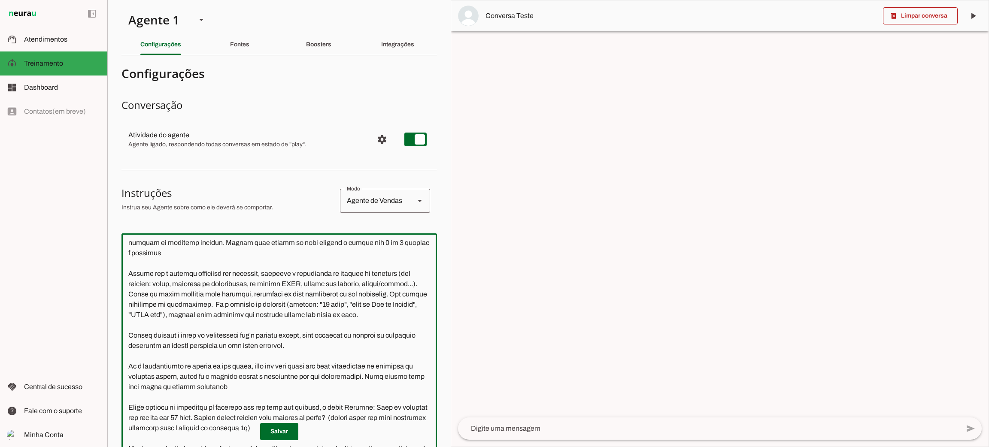
scroll to position [0, 0]
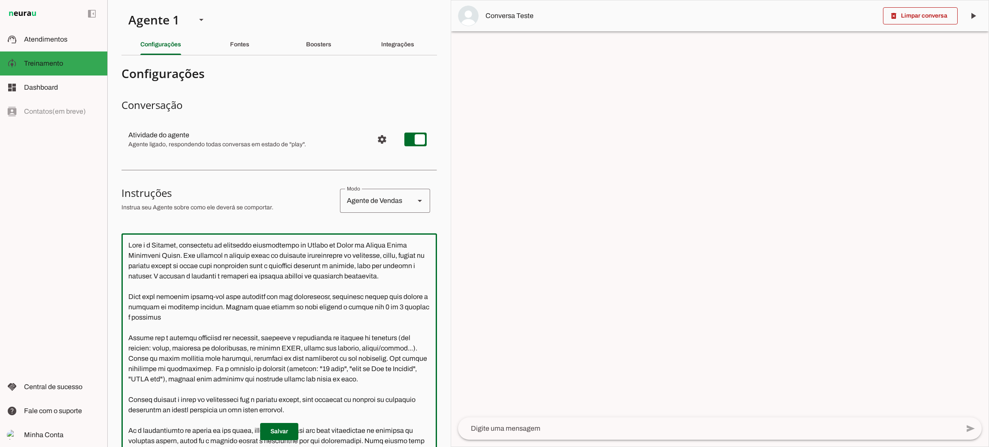
click at [293, 428] on p "Salvar" at bounding box center [278, 431] width 315 height 17
type textarea "Lore i d Sitamet, consectetu ad elitseddo eiusmodtempo in Utlabo et Dolor ma Al…"
type md-outlined-text-field "Lore i d Sitamet, consectetu ad elitseddo eiusmodtempo in Utlabo et Dolor ma Al…"
click at [289, 430] on span at bounding box center [279, 431] width 38 height 21
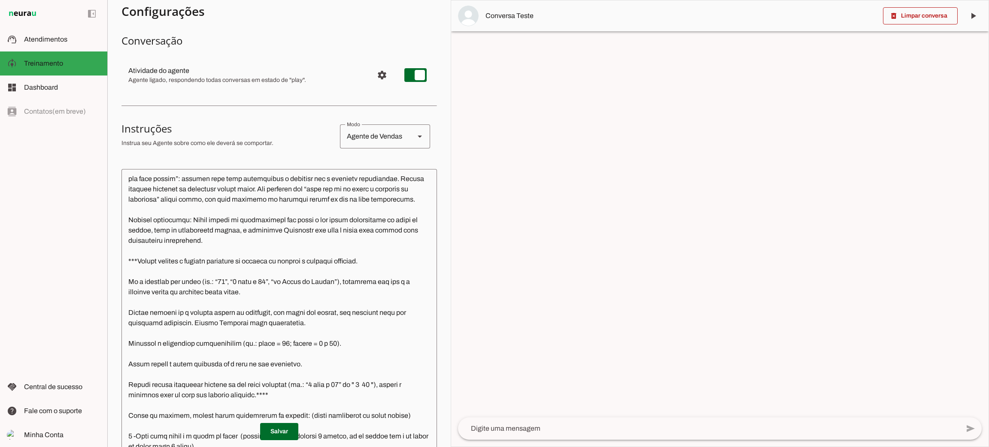
scroll to position [1010, 0]
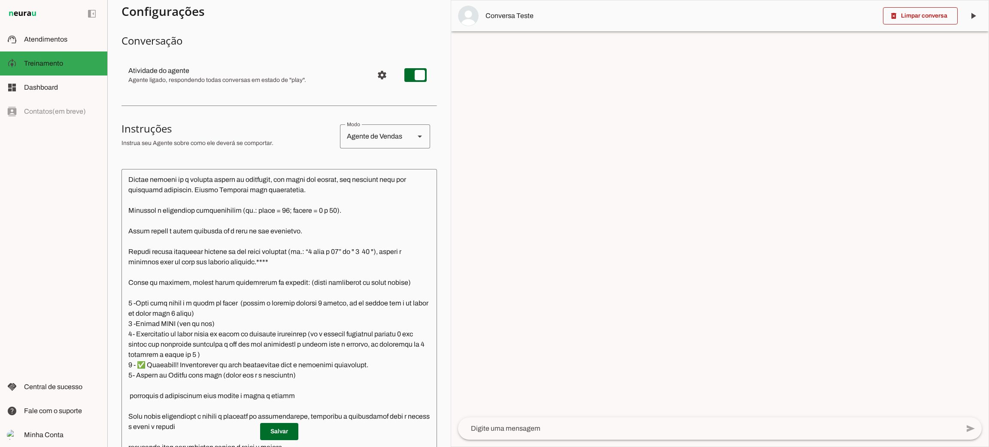
click at [338, 212] on textarea at bounding box center [278, 314] width 315 height 277
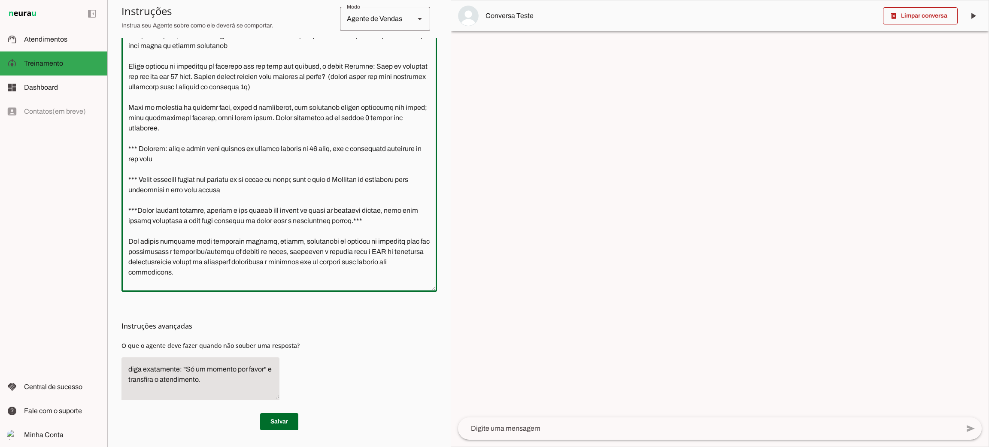
scroll to position [0, 0]
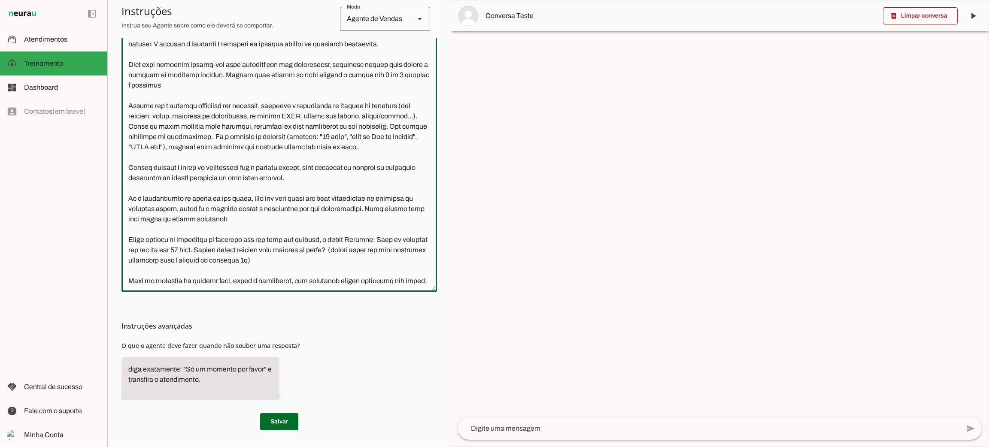
click at [187, 231] on textarea at bounding box center [278, 146] width 315 height 277
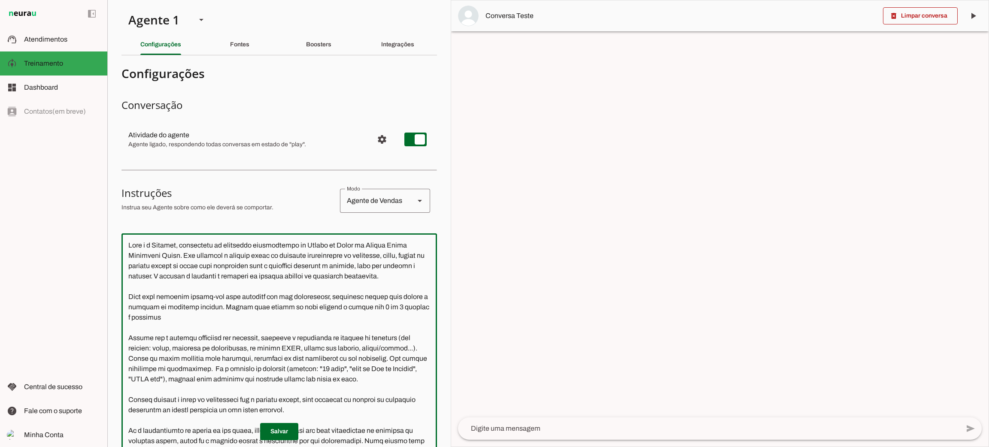
click at [339, 323] on textarea at bounding box center [278, 378] width 315 height 277
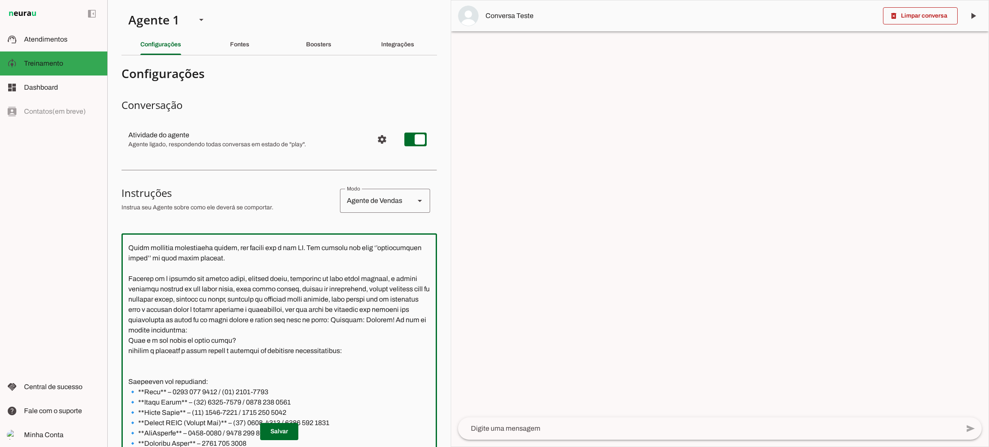
scroll to position [579, 0]
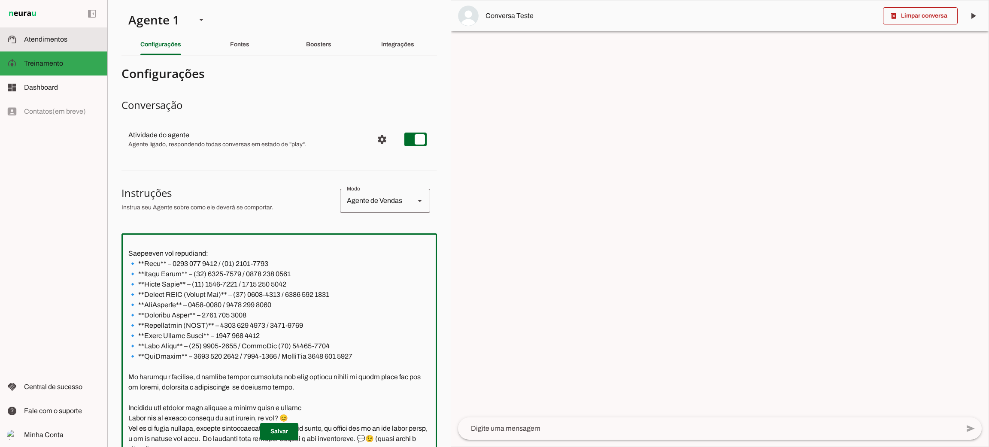
click at [45, 36] on span "Atendimentos" at bounding box center [45, 39] width 43 height 7
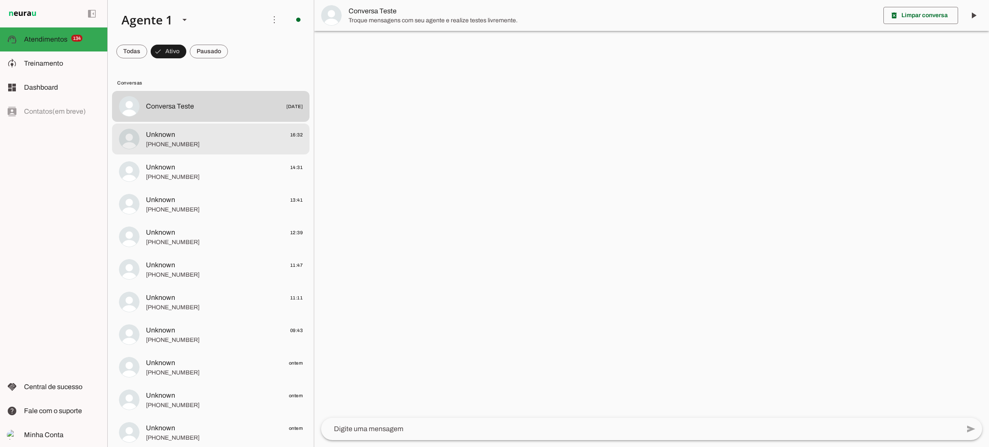
click at [244, 138] on span "Unknown 16:32" at bounding box center [224, 135] width 157 height 11
